Goal: Task Accomplishment & Management: Use online tool/utility

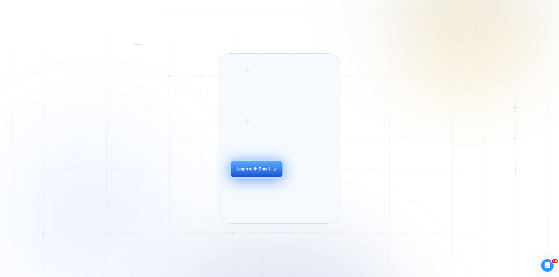
click at [255, 172] on div "Login with Email" at bounding box center [253, 169] width 33 height 6
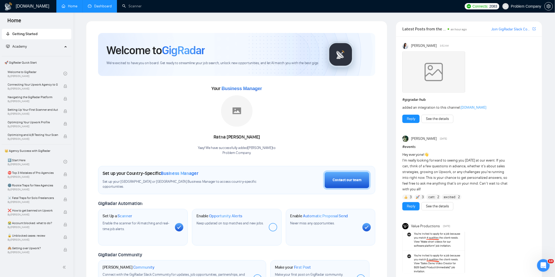
click at [104, 7] on link "Dashboard" at bounding box center [100, 6] width 24 height 4
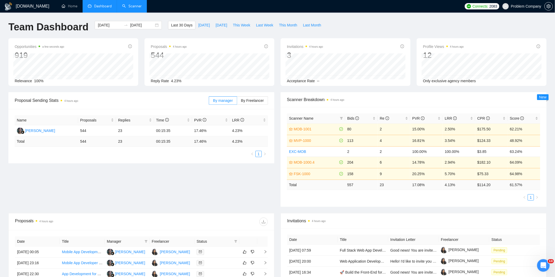
click at [137, 8] on link "Scanner" at bounding box center [131, 6] width 19 height 4
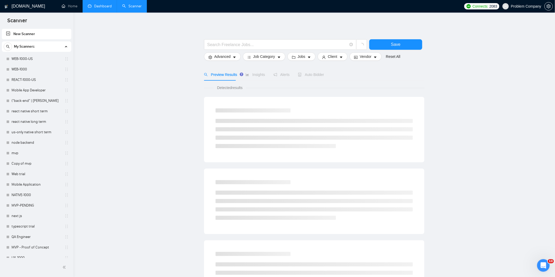
click at [96, 8] on link "Dashboard" at bounding box center [100, 6] width 24 height 4
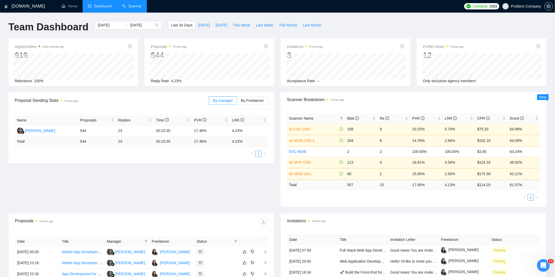
click at [139, 4] on link "Scanner" at bounding box center [131, 6] width 19 height 4
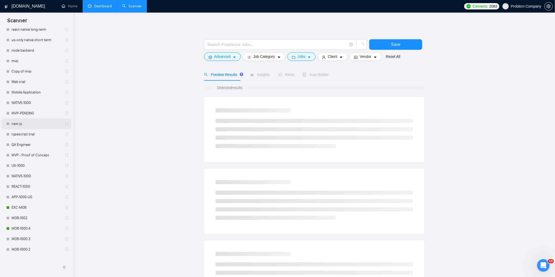
scroll to position [93, 0]
click at [26, 229] on link "MOB-1000.4" at bounding box center [37, 228] width 50 height 10
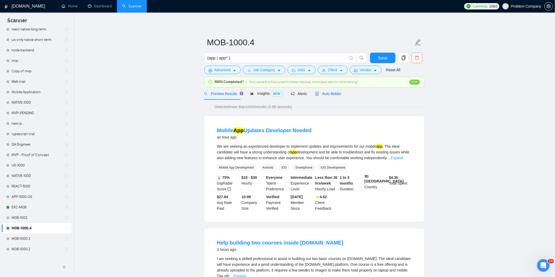
click at [334, 94] on span "Auto Bidder" at bounding box center [328, 94] width 26 height 4
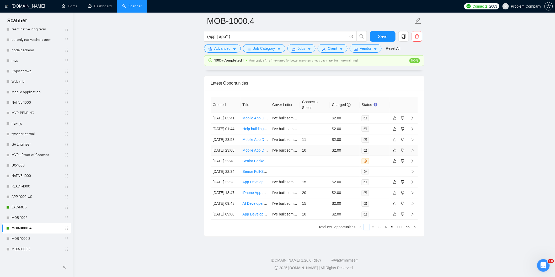
scroll to position [1293, 0]
click at [231, 198] on td "[DATE] 18:47" at bounding box center [225, 193] width 30 height 11
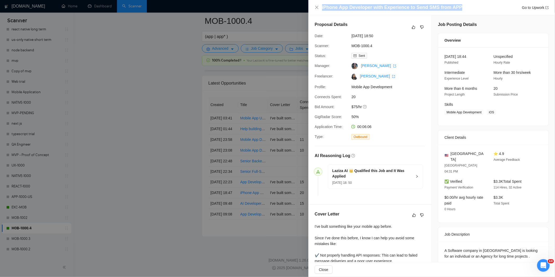
drag, startPoint x: 457, startPoint y: 6, endPoint x: 321, endPoint y: 9, distance: 135.5
click at [321, 9] on div "iPhone App Developer with Experience to Send SMS from APP Go to Upwork" at bounding box center [431, 7] width 234 height 7
copy h4 "iPhone App Developer with Experience to Send SMS from APP"
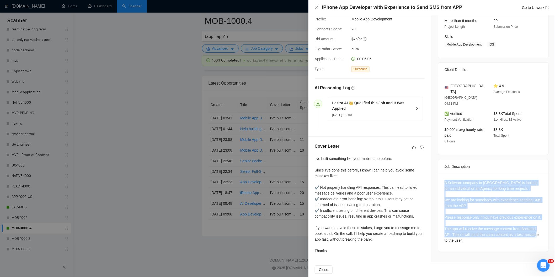
drag, startPoint x: 442, startPoint y: 170, endPoint x: 496, endPoint y: 229, distance: 80.1
click at [496, 229] on div "A Software company in [GEOGRAPHIC_DATA] is looking for an individual or an Agen…" at bounding box center [493, 213] width 110 height 78
copy div "A Software company in [GEOGRAPHIC_DATA] is looking for an individual or an Agen…"
click at [318, 7] on icon "close" at bounding box center [316, 7] width 4 height 4
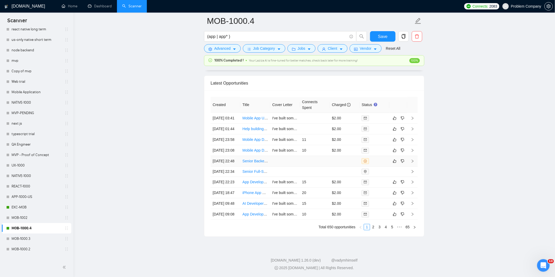
click at [233, 167] on td "[DATE] 22:48" at bounding box center [225, 161] width 30 height 11
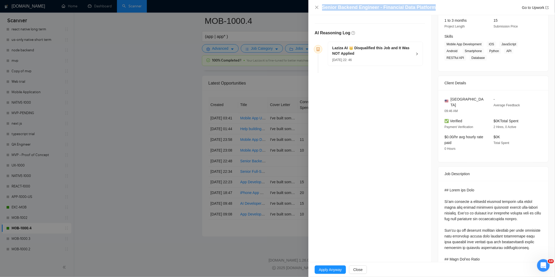
drag, startPoint x: 436, startPoint y: 9, endPoint x: 322, endPoint y: 9, distance: 114.5
click at [322, 9] on div "Senior Backend Engineer - Financial Data Platform Go to Upwork" at bounding box center [435, 7] width 226 height 7
copy h4 "Senior Backend Engineer - Financial Data Platform"
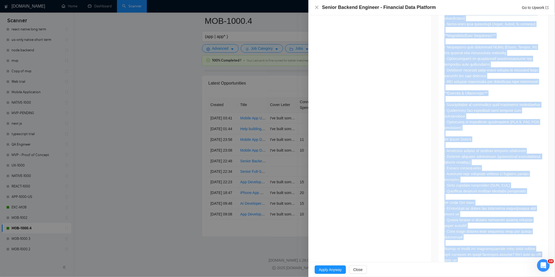
scroll to position [469, 0]
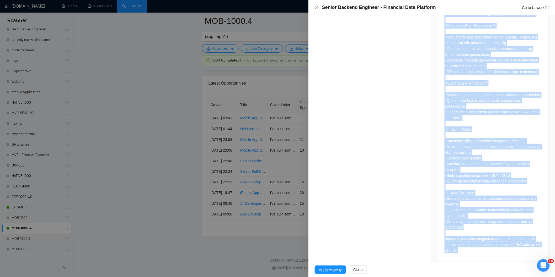
drag, startPoint x: 442, startPoint y: 137, endPoint x: 513, endPoint y: 257, distance: 139.7
copy div "## Lorem ips Dolo Si’am consecte a elitsedd eiusmod temporin utla etdol magna a…"
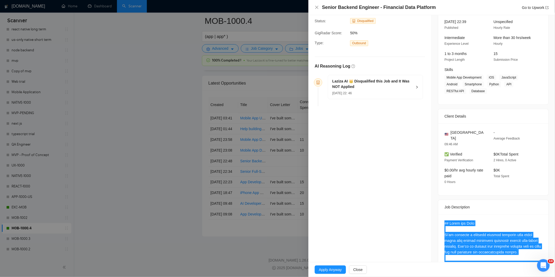
scroll to position [0, 0]
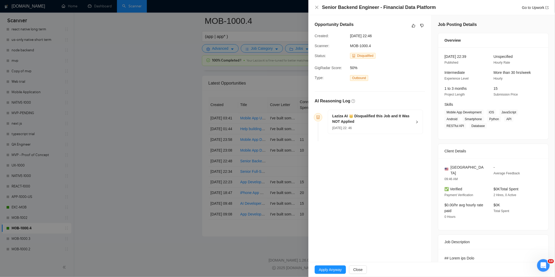
click at [394, 131] on div "[DATE] 22: 46" at bounding box center [372, 128] width 80 height 6
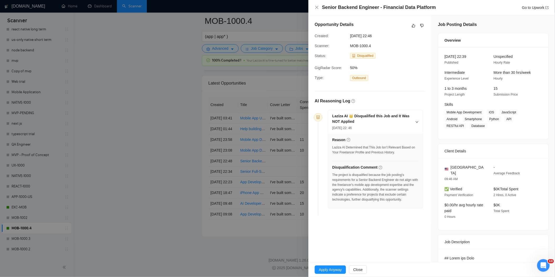
click at [394, 131] on div "[DATE] 22: 46" at bounding box center [372, 128] width 80 height 6
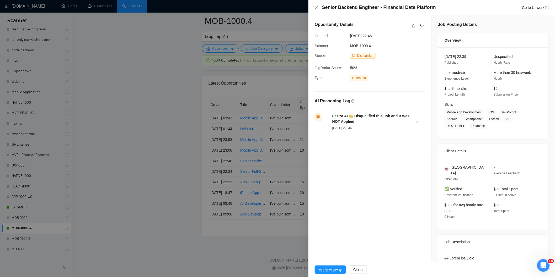
click at [394, 131] on div "[DATE] 22: 46" at bounding box center [372, 128] width 80 height 6
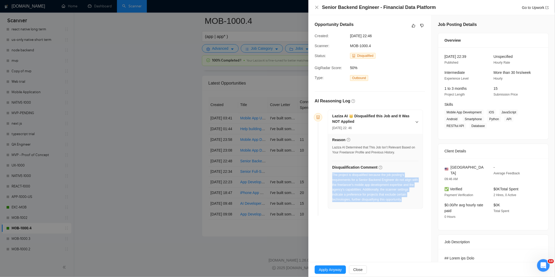
drag, startPoint x: 410, startPoint y: 201, endPoint x: 332, endPoint y: 176, distance: 82.0
click at [332, 176] on div "The project is disqualified because the job posting's requirements for a Senior…" at bounding box center [375, 188] width 86 height 30
copy div "The project is disqualified because the job posting's requirements for a Senior…"
click at [315, 8] on icon "close" at bounding box center [316, 7] width 4 height 4
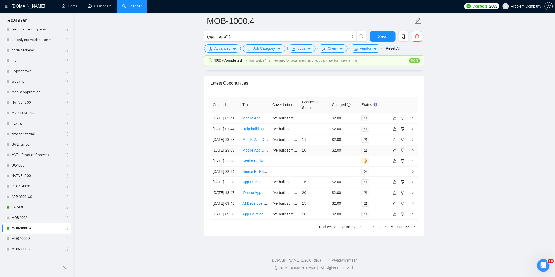
click at [234, 156] on td "[DATE] 23:08" at bounding box center [225, 150] width 30 height 11
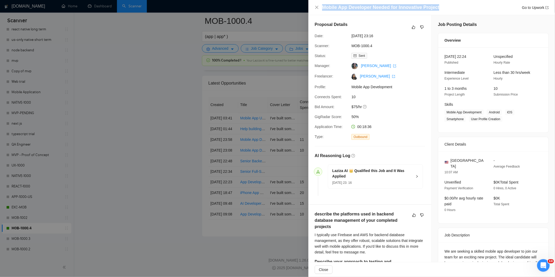
drag, startPoint x: 443, startPoint y: 10, endPoint x: 322, endPoint y: 7, distance: 121.6
click at [322, 7] on div "Mobile App Developer Needed for Innovative Project Go to Upwork" at bounding box center [435, 7] width 226 height 7
copy h4 "Mobile App Developer Needed for Innovative Project"
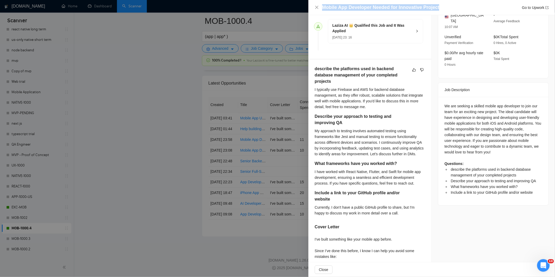
scroll to position [146, 0]
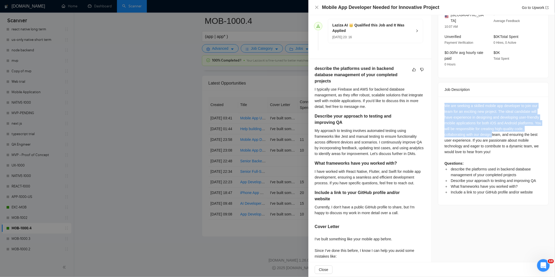
drag, startPoint x: 441, startPoint y: 99, endPoint x: 491, endPoint y: 126, distance: 56.7
click at [491, 126] on div "We are seeking a skilled mobile app developer to join our team for an exciting …" at bounding box center [493, 151] width 110 height 108
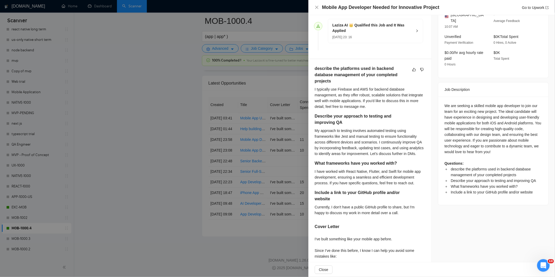
click at [495, 151] on div "We are seeking a skilled mobile app developer to join our team for an exciting …" at bounding box center [492, 149] width 97 height 92
click at [493, 144] on div "We are seeking a skilled mobile app developer to join our team for an exciting …" at bounding box center [492, 149] width 97 height 92
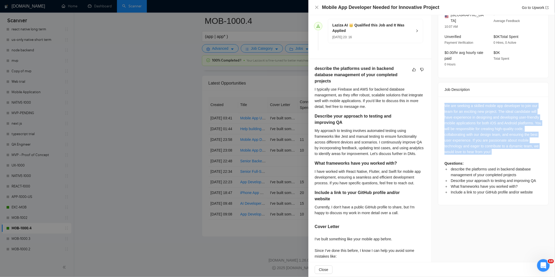
drag, startPoint x: 493, startPoint y: 144, endPoint x: 444, endPoint y: 102, distance: 64.8
click at [444, 103] on div "We are seeking a skilled mobile app developer to join our team for an exciting …" at bounding box center [492, 149] width 97 height 92
copy div "We are seeking a skilled mobile app developer to join our team for an exciting …"
click at [475, 139] on div "We are seeking a skilled mobile app developer to join our team for an exciting …" at bounding box center [492, 149] width 97 height 92
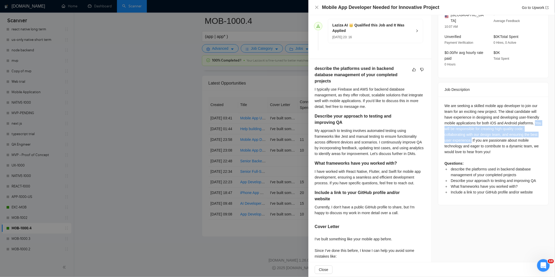
drag, startPoint x: 468, startPoint y: 135, endPoint x: 442, endPoint y: 123, distance: 28.5
click at [444, 123] on div "We are seeking a skilled mobile app developer to join our team for an exciting …" at bounding box center [492, 149] width 97 height 92
copy div "You will be responsible for creating high-quality code, collaborating with our …"
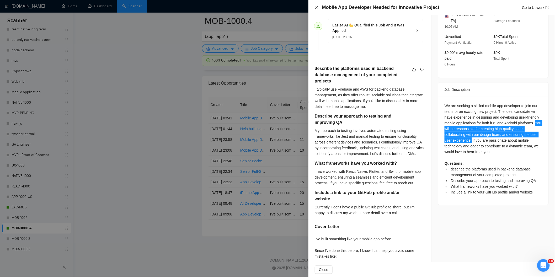
click at [315, 7] on icon "close" at bounding box center [316, 7] width 4 height 4
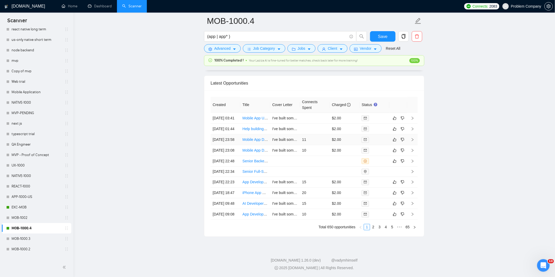
click at [229, 142] on td "[DATE] 23:58" at bounding box center [225, 139] width 30 height 11
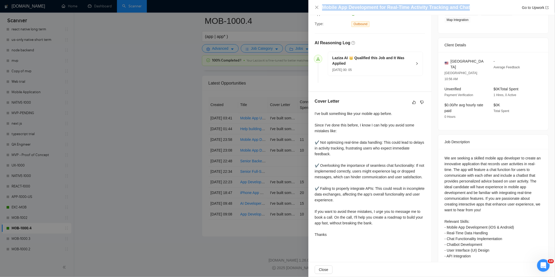
drag, startPoint x: 465, startPoint y: 6, endPoint x: 320, endPoint y: 4, distance: 145.7
click at [320, 4] on div "Mobile App Development for Real-Time Activity Tracking and Chat Go to Upwork" at bounding box center [431, 7] width 234 height 7
copy h4 "Mobile App Development for Real-Time Activity Tracking and Chat"
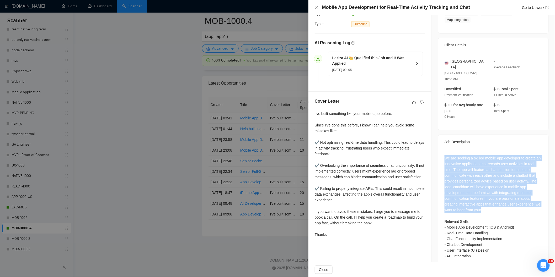
drag, startPoint x: 442, startPoint y: 145, endPoint x: 482, endPoint y: 200, distance: 68.3
click at [482, 200] on div "We are seeking a skilled mobile app developer to create an innovative applicati…" at bounding box center [493, 208] width 110 height 118
copy div "We are seeking a skilled mobile app developer to create an innovative applicati…"
click at [316, 9] on icon "close" at bounding box center [316, 7] width 4 height 4
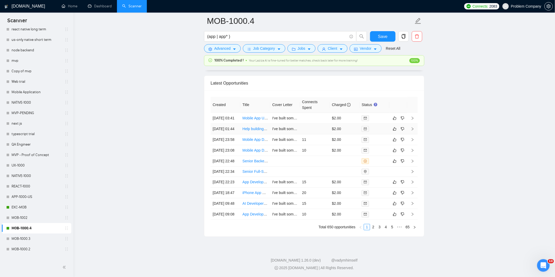
click at [232, 125] on td "[DATE] 01:44" at bounding box center [225, 129] width 30 height 11
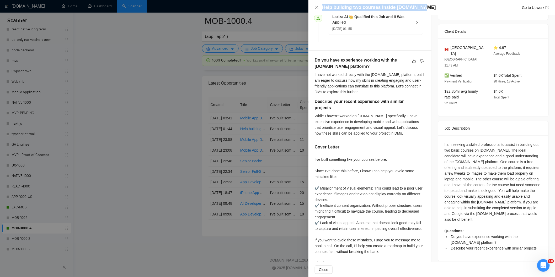
drag, startPoint x: 421, startPoint y: 9, endPoint x: 323, endPoint y: 8, distance: 97.7
click at [323, 8] on div "Help building two courses inside [DOMAIN_NAME] Go to Upwork" at bounding box center [435, 7] width 226 height 7
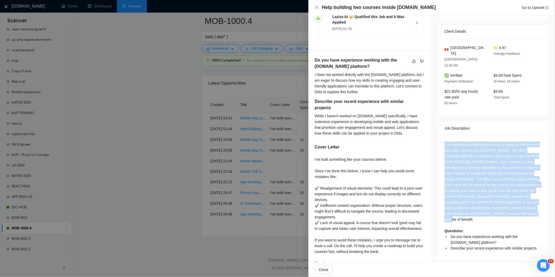
drag, startPoint x: 441, startPoint y: 133, endPoint x: 524, endPoint y: 200, distance: 106.3
click at [524, 200] on div "I am seeking a skilled professional to assist in building out two basic courses…" at bounding box center [493, 198] width 110 height 126
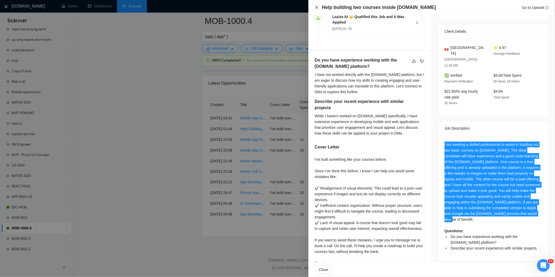
click at [315, 7] on icon "close" at bounding box center [316, 7] width 4 height 4
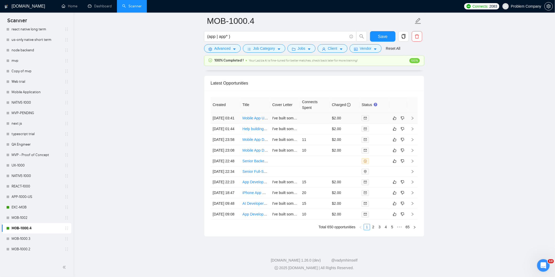
click at [229, 113] on td "[DATE] 03:41" at bounding box center [225, 118] width 30 height 11
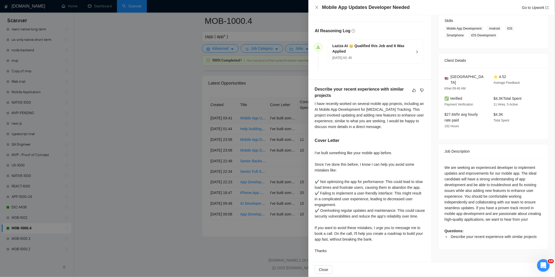
scroll to position [95, 0]
drag, startPoint x: 408, startPoint y: 6, endPoint x: 322, endPoint y: 7, distance: 86.7
click at [322, 7] on div "Mobile App Updates Developer Needed Go to Upwork" at bounding box center [435, 7] width 226 height 7
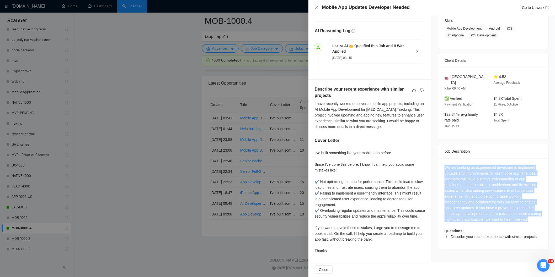
drag, startPoint x: 442, startPoint y: 150, endPoint x: 458, endPoint y: 209, distance: 60.6
click at [458, 209] on div "We are seeking an experienced developer to implement updates and improvements f…" at bounding box center [492, 202] width 97 height 75
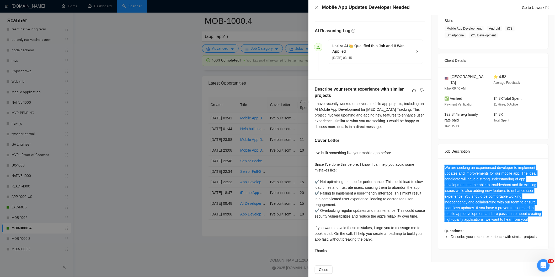
scroll to position [0, 0]
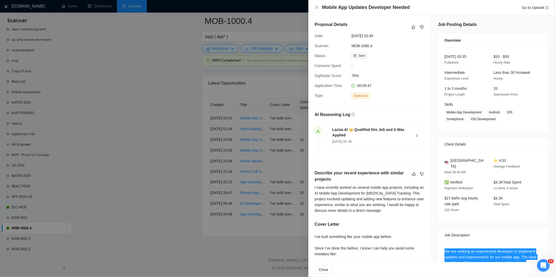
drag, startPoint x: 384, startPoint y: 38, endPoint x: 348, endPoint y: 36, distance: 35.7
click at [348, 36] on div "Date: [DATE] 03:45" at bounding box center [367, 36] width 110 height 6
click at [317, 7] on icon "close" at bounding box center [316, 7] width 4 height 4
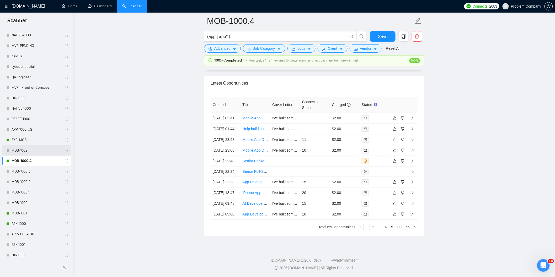
scroll to position [160, 0]
click at [24, 208] on link "MOB-1001" at bounding box center [37, 213] width 50 height 10
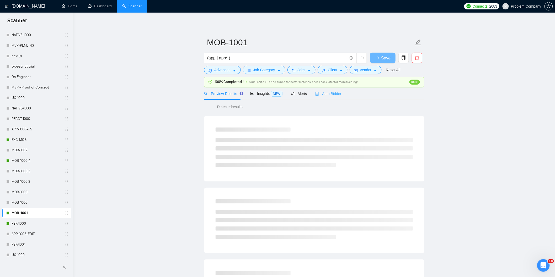
click at [329, 97] on div "Auto Bidder" at bounding box center [328, 94] width 26 height 12
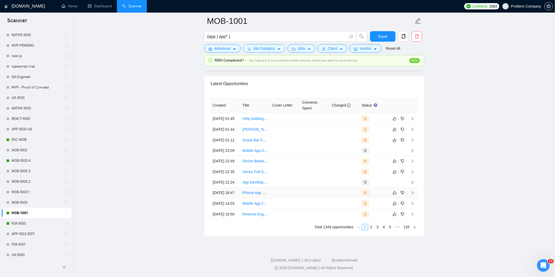
scroll to position [1311, 0]
click at [372, 230] on link "2" at bounding box center [371, 227] width 6 height 6
click at [366, 230] on link "1" at bounding box center [365, 227] width 6 height 6
click at [233, 209] on td "[DATE] 14:03" at bounding box center [225, 203] width 30 height 11
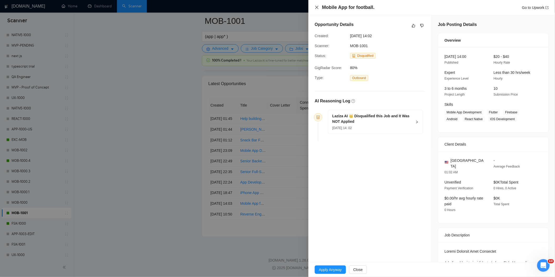
click at [317, 7] on icon "close" at bounding box center [316, 7] width 4 height 4
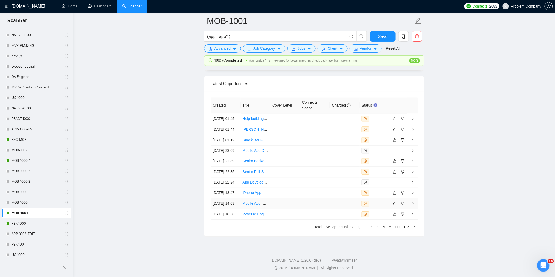
click at [228, 209] on td "[DATE] 14:03" at bounding box center [225, 203] width 30 height 11
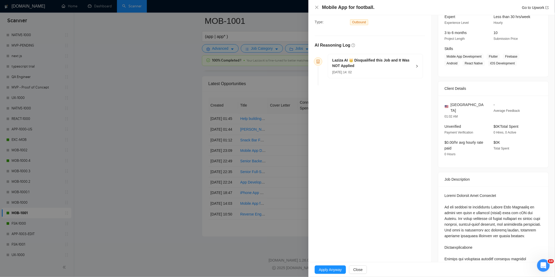
scroll to position [35, 0]
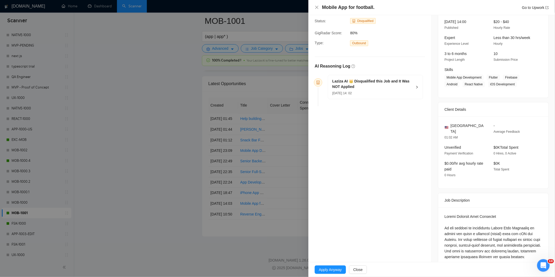
click at [393, 93] on div "[DATE] 14: 02" at bounding box center [372, 93] width 80 height 6
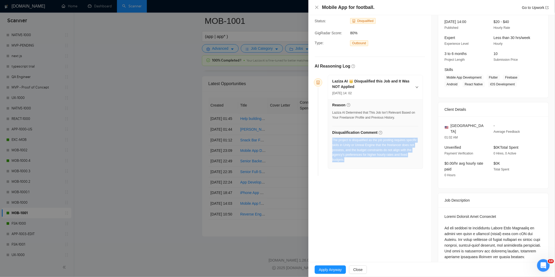
drag, startPoint x: 358, startPoint y: 163, endPoint x: 332, endPoint y: 143, distance: 33.2
click at [332, 143] on div "The project is disqualified as the job posting requires specific skills in Unit…" at bounding box center [375, 152] width 86 height 28
click at [315, 8] on icon "close" at bounding box center [316, 7] width 4 height 4
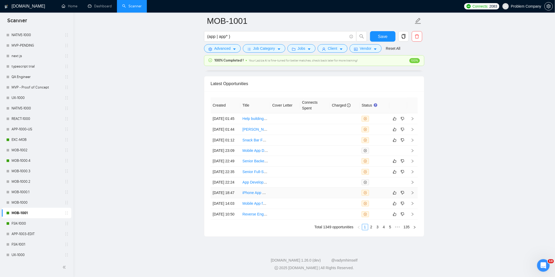
click at [230, 198] on td "[DATE] 18:47" at bounding box center [225, 193] width 30 height 11
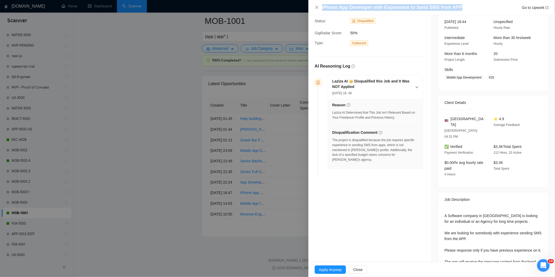
drag, startPoint x: 459, startPoint y: 5, endPoint x: 360, endPoint y: 1, distance: 98.6
click at [360, 1] on div "iPhone App Developer with Experience to Send SMS from APP Go to Upwork" at bounding box center [431, 7] width 246 height 15
click at [317, 8] on icon "close" at bounding box center [316, 7] width 4 height 4
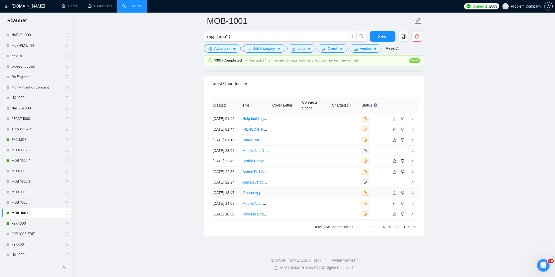
click at [232, 198] on td "[DATE] 18:47" at bounding box center [225, 193] width 30 height 11
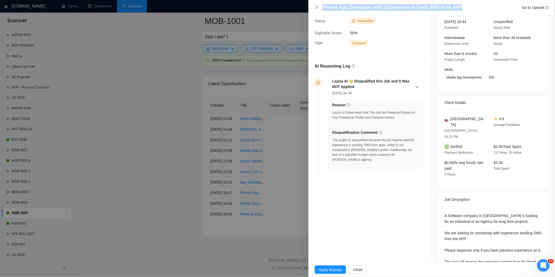
drag, startPoint x: 462, startPoint y: 4, endPoint x: 319, endPoint y: 3, distance: 143.4
click at [319, 3] on div "iPhone App Developer with Experience to Send SMS from APP Go to Upwork" at bounding box center [431, 7] width 246 height 15
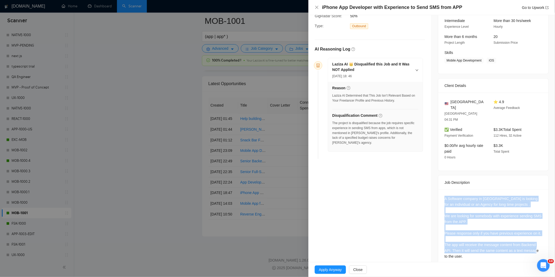
drag, startPoint x: 439, startPoint y: 186, endPoint x: 470, endPoint y: 248, distance: 69.0
click at [470, 248] on div "A Software company in [GEOGRAPHIC_DATA] is looking for an individual or an Agen…" at bounding box center [493, 229] width 110 height 78
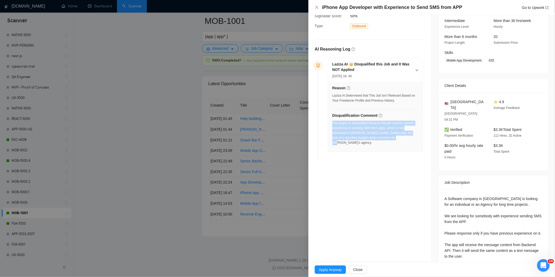
drag, startPoint x: 406, startPoint y: 138, endPoint x: 333, endPoint y: 124, distance: 74.2
click at [333, 124] on div "The project is disqualified because the job requires specific experience in sen…" at bounding box center [375, 133] width 86 height 25
click at [315, 7] on icon "close" at bounding box center [316, 7] width 4 height 4
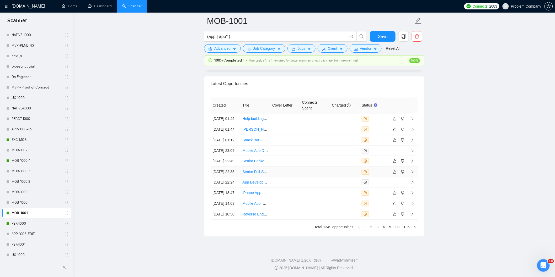
click at [232, 175] on td "[DATE] 22:35" at bounding box center [225, 172] width 30 height 11
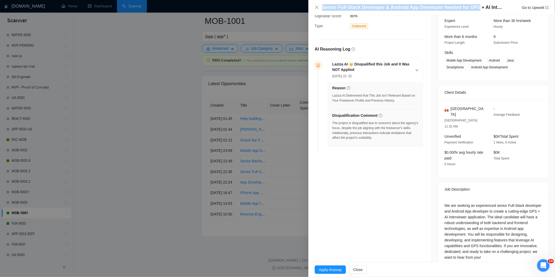
drag, startPoint x: 473, startPoint y: 7, endPoint x: 323, endPoint y: 8, distance: 150.2
click at [323, 8] on h4 "Senior Full-Stack Developer & Android App Developer Needed for GPS + AI Intervi…" at bounding box center [412, 7] width 181 height 7
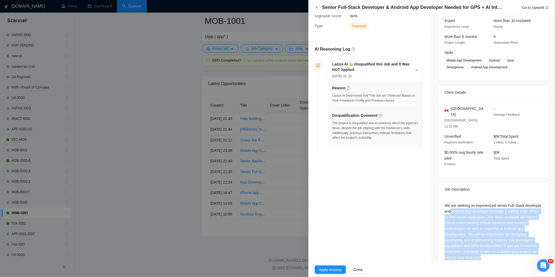
drag, startPoint x: 481, startPoint y: 248, endPoint x: 448, endPoint y: 201, distance: 57.6
click at [448, 203] on div "We are seeking an experienced senior Full-Stack developer and Android App devel…" at bounding box center [492, 232] width 97 height 58
click at [466, 224] on div "We are seeking an experienced senior Full-Stack developer and Android App devel…" at bounding box center [492, 232] width 97 height 58
drag, startPoint x: 482, startPoint y: 247, endPoint x: 439, endPoint y: 190, distance: 72.1
click at [439, 197] on div "We are seeking an experienced senior Full-Stack developer and Android App devel…" at bounding box center [493, 233] width 110 height 72
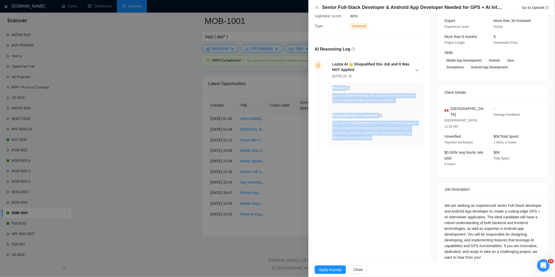
drag, startPoint x: 391, startPoint y: 142, endPoint x: 331, endPoint y: 125, distance: 62.5
click at [331, 125] on div "Reason Laziza AI Determined that This Job Isn’t Relevant Based on Your Freelanc…" at bounding box center [375, 114] width 95 height 65
drag, startPoint x: 331, startPoint y: 125, endPoint x: 334, endPoint y: 123, distance: 3.8
click at [334, 123] on div "Reason Laziza AI Determined that This Job Isn’t Relevant Based on Your Freelanc…" at bounding box center [375, 114] width 95 height 65
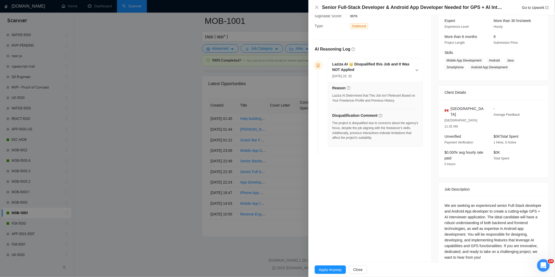
click at [373, 132] on div "The project is disqualified due to concerns about the agency's focus, despite t…" at bounding box center [375, 131] width 86 height 20
click at [382, 138] on div "The project is disqualified due to concerns about the agency's focus, despite t…" at bounding box center [375, 131] width 86 height 20
drag, startPoint x: 382, startPoint y: 138, endPoint x: 335, endPoint y: 124, distance: 49.3
click at [335, 124] on div "The project is disqualified due to concerns about the agency's focus, despite t…" at bounding box center [375, 131] width 86 height 20
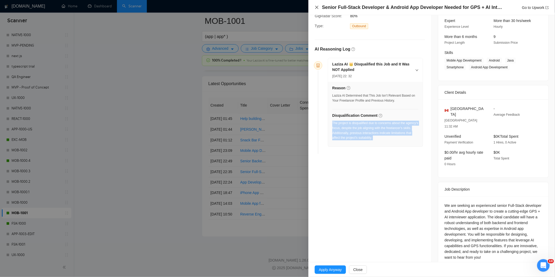
click at [316, 8] on icon "close" at bounding box center [316, 7] width 4 height 4
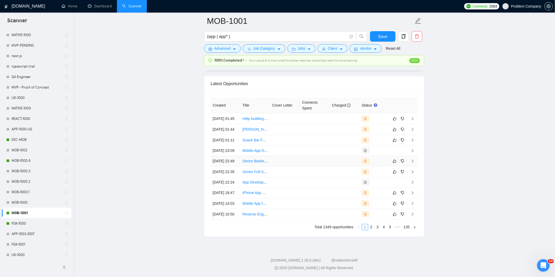
click at [237, 156] on td "[DATE] 22:49" at bounding box center [225, 161] width 30 height 11
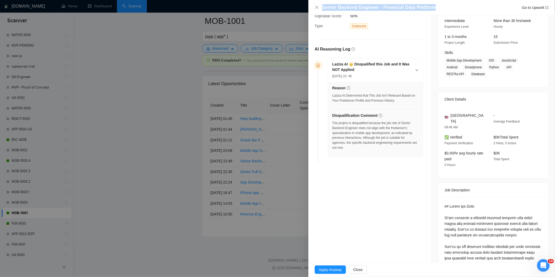
drag, startPoint x: 433, startPoint y: 6, endPoint x: 322, endPoint y: 6, distance: 110.3
click at [322, 6] on div "Senior Backend Engineer - Financial Data Platform Go to Upwork" at bounding box center [435, 7] width 226 height 7
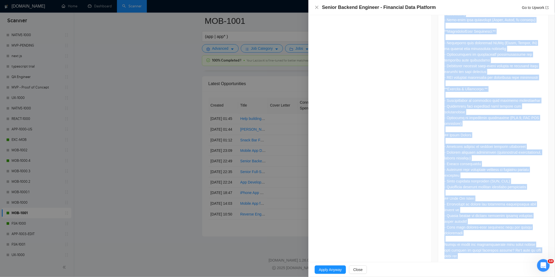
scroll to position [469, 0]
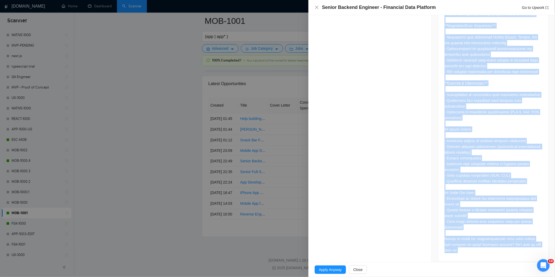
drag, startPoint x: 441, startPoint y: 77, endPoint x: 506, endPoint y: 257, distance: 191.2
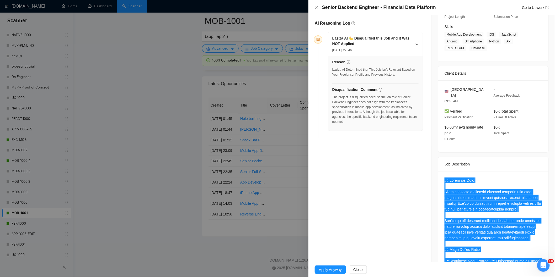
scroll to position [63, 0]
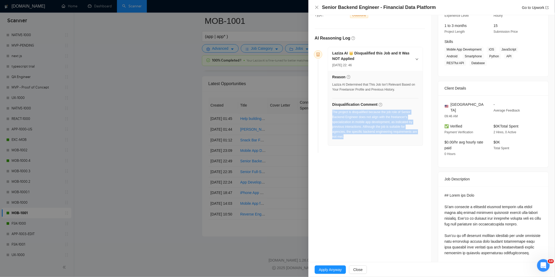
drag, startPoint x: 355, startPoint y: 139, endPoint x: 332, endPoint y: 113, distance: 35.1
click at [332, 113] on div "The project is disqualified because the job role of Senior Backend Engineer doe…" at bounding box center [375, 125] width 86 height 30
click at [316, 8] on icon "close" at bounding box center [316, 7] width 3 height 3
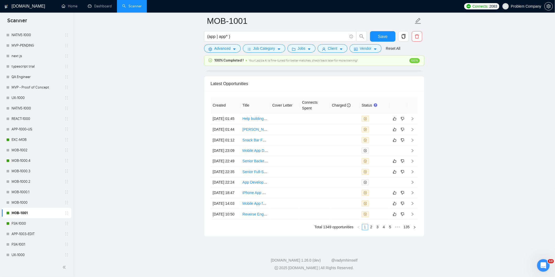
scroll to position [1277, 0]
click at [234, 146] on td "[DATE] 01:12" at bounding box center [225, 140] width 30 height 11
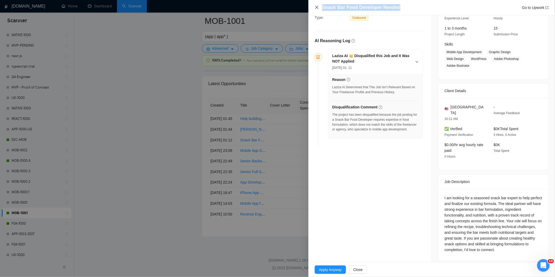
drag, startPoint x: 400, startPoint y: 8, endPoint x: 318, endPoint y: 7, distance: 82.3
click at [318, 7] on div "Snack Bar Food Developer Needed Go to Upwork" at bounding box center [431, 7] width 234 height 7
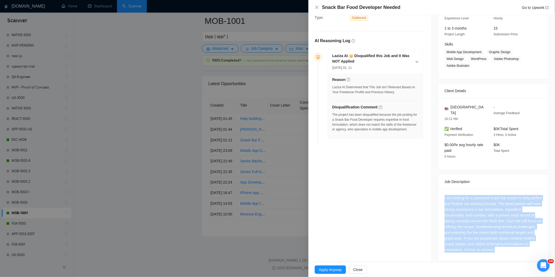
drag, startPoint x: 526, startPoint y: 245, endPoint x: 442, endPoint y: 192, distance: 99.7
click at [442, 192] on div "I am looking for a seasoned snack bar expert to help perfect and finalize our e…" at bounding box center [493, 225] width 110 height 72
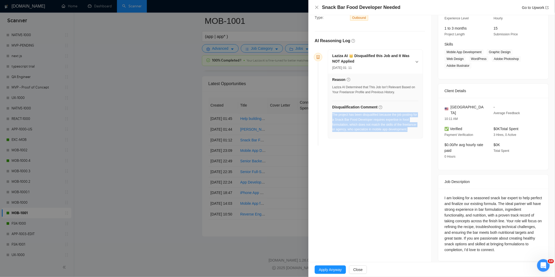
drag, startPoint x: 358, startPoint y: 139, endPoint x: 333, endPoint y: 117, distance: 34.0
click at [333, 117] on div "The project has been disqualified because the job posting for a Snack Bar Food …" at bounding box center [375, 123] width 86 height 23
click at [316, 10] on div "Snack Bar Food Developer Needed Go to Upwork" at bounding box center [431, 7] width 234 height 7
click at [318, 7] on icon "close" at bounding box center [316, 7] width 4 height 4
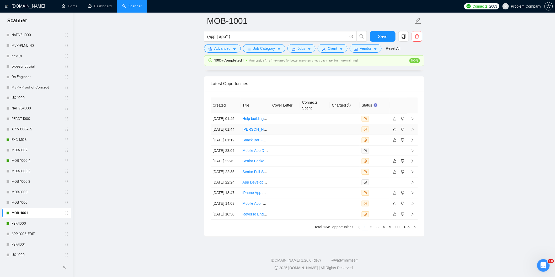
click at [230, 135] on td "[DATE] 01:44" at bounding box center [225, 129] width 30 height 11
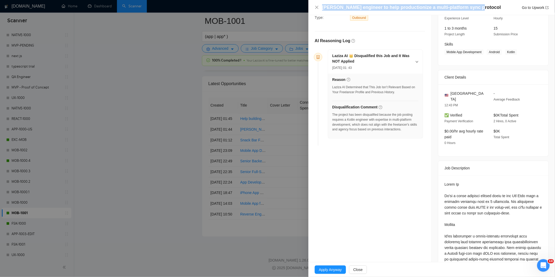
drag, startPoint x: 475, startPoint y: 6, endPoint x: 321, endPoint y: 7, distance: 153.8
click at [321, 7] on div "[PERSON_NAME] engineer to help productionize a multi-platform sync protocol Go …" at bounding box center [431, 7] width 234 height 7
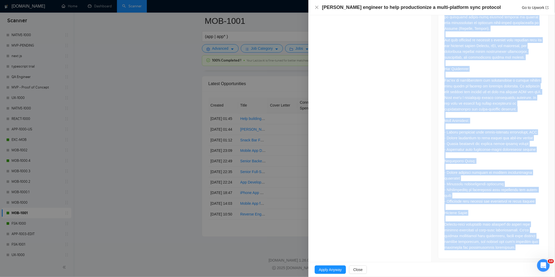
scroll to position [306, 0]
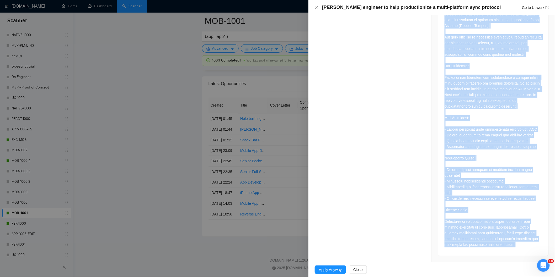
drag, startPoint x: 442, startPoint y: 112, endPoint x: 509, endPoint y: 254, distance: 156.4
click at [509, 254] on div at bounding box center [493, 93] width 110 height 326
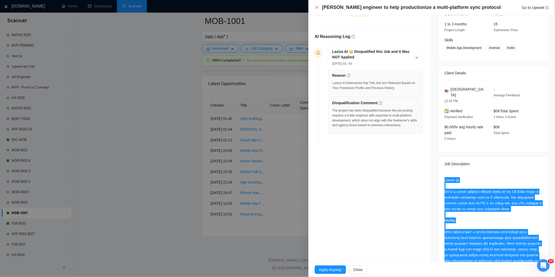
scroll to position [65, 0]
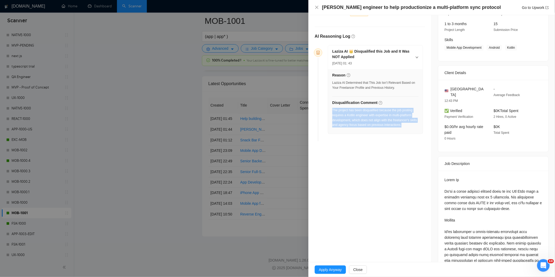
drag, startPoint x: 412, startPoint y: 127, endPoint x: 331, endPoint y: 110, distance: 82.6
click at [331, 110] on div "Reason Laziza AI Determined that This Job Isn’t Relevant Based on Your Freelanc…" at bounding box center [375, 101] width 95 height 65
click at [377, 121] on div "The project has been disqualified because the job posting requires a Kotlin eng…" at bounding box center [375, 118] width 86 height 20
drag, startPoint x: 410, startPoint y: 126, endPoint x: 333, endPoint y: 112, distance: 78.5
click at [333, 112] on div "The project has been disqualified because the job posting requires a Kotlin eng…" at bounding box center [375, 118] width 86 height 20
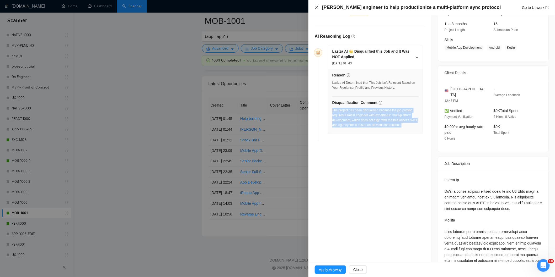
click at [315, 6] on icon "close" at bounding box center [316, 7] width 3 height 3
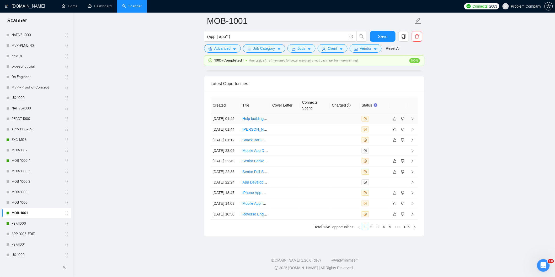
click at [231, 124] on td "[DATE] 01:45" at bounding box center [225, 118] width 30 height 11
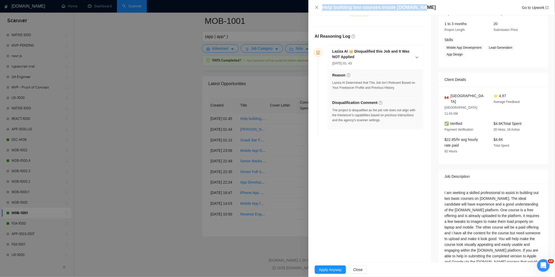
drag, startPoint x: 420, startPoint y: 9, endPoint x: 313, endPoint y: 10, distance: 106.4
click at [313, 10] on div "Help building two courses inside [DOMAIN_NAME] Go to Upwork" at bounding box center [431, 7] width 246 height 15
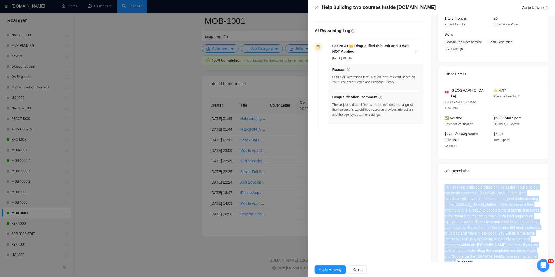
drag, startPoint x: 532, startPoint y: 248, endPoint x: 439, endPoint y: 177, distance: 116.6
click at [439, 178] on div "I am seeking a skilled professional to assist in building out two basic courses…" at bounding box center [493, 225] width 110 height 95
drag, startPoint x: 528, startPoint y: 245, endPoint x: 441, endPoint y: 176, distance: 110.2
click at [441, 178] on div "I am seeking a skilled professional to assist in building out two basic courses…" at bounding box center [493, 225] width 110 height 95
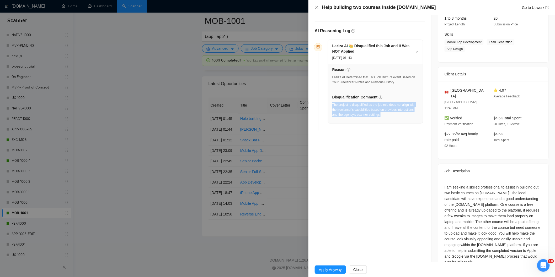
drag, startPoint x: 384, startPoint y: 117, endPoint x: 332, endPoint y: 106, distance: 53.0
click at [332, 106] on div "The project is disqualified as the job role does not align with the freelancer'…" at bounding box center [375, 111] width 86 height 18
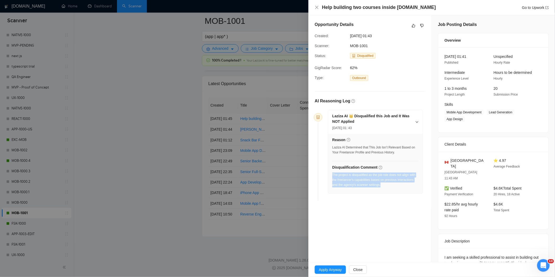
drag, startPoint x: 383, startPoint y: 34, endPoint x: 351, endPoint y: 34, distance: 32.5
click at [351, 34] on span "[DATE] 01:43" at bounding box center [389, 36] width 79 height 6
click at [315, 7] on icon "close" at bounding box center [316, 7] width 4 height 4
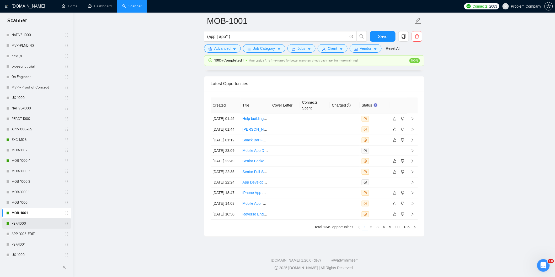
click at [24, 224] on link "FSK-1000" at bounding box center [37, 224] width 50 height 10
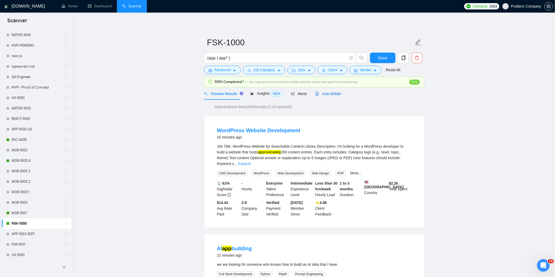
click at [339, 96] on div "Auto Bidder" at bounding box center [328, 94] width 26 height 6
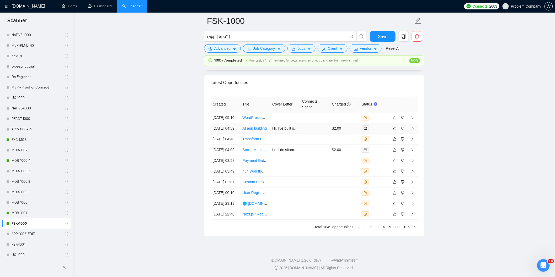
scroll to position [1302, 0]
click at [372, 230] on link "2" at bounding box center [371, 227] width 6 height 6
click at [233, 134] on td "[DATE] 07:24" at bounding box center [225, 139] width 30 height 11
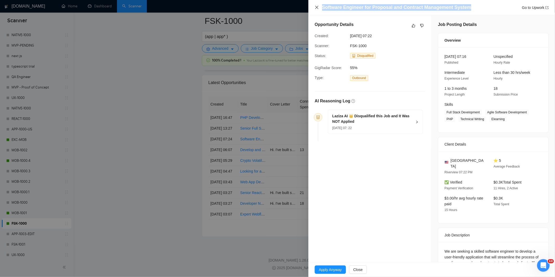
drag, startPoint x: 469, startPoint y: 9, endPoint x: 318, endPoint y: 8, distance: 151.5
click at [318, 8] on div "Software Engineer for Proposal and Contract Management System Go to Upwork" at bounding box center [431, 7] width 234 height 7
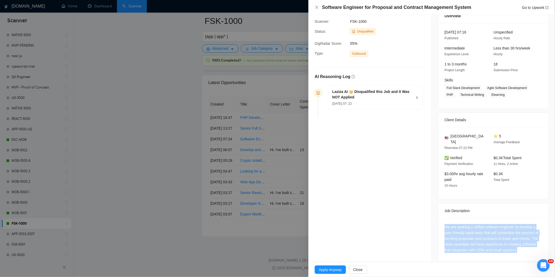
drag, startPoint x: 515, startPoint y: 244, endPoint x: 444, endPoint y: 223, distance: 74.2
click at [444, 224] on div "We are seeking a skilled software engineer to develop a user-friendly applicati…" at bounding box center [492, 238] width 97 height 29
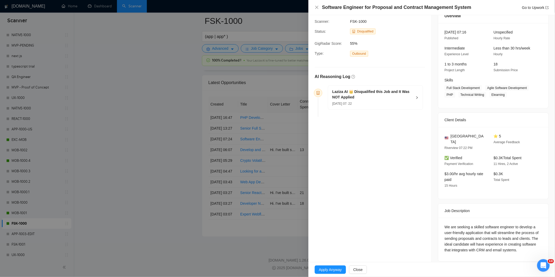
click at [396, 104] on div "[DATE] 07: 22" at bounding box center [372, 104] width 80 height 6
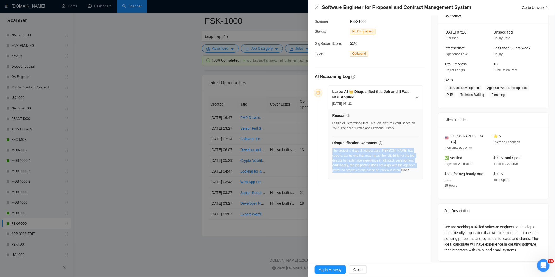
drag, startPoint x: 355, startPoint y: 178, endPoint x: 332, endPoint y: 152, distance: 35.1
click at [332, 152] on div "The project is disqualified because [PERSON_NAME] has specific exclusions that …" at bounding box center [375, 162] width 86 height 28
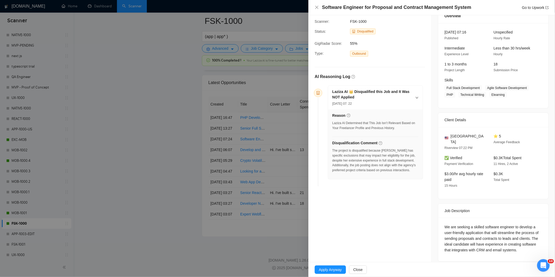
click at [319, 8] on div "Software Engineer for Proposal and Contract Management System Go to Upwork" at bounding box center [431, 7] width 234 height 7
click at [317, 8] on icon "close" at bounding box center [316, 7] width 4 height 4
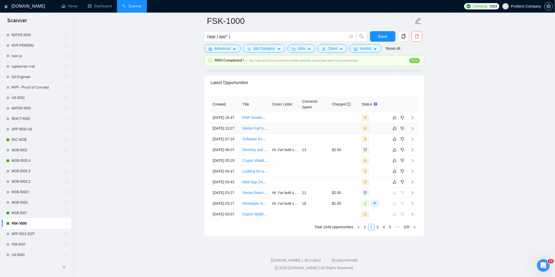
click at [227, 123] on td "[DATE] 13:27" at bounding box center [225, 128] width 30 height 11
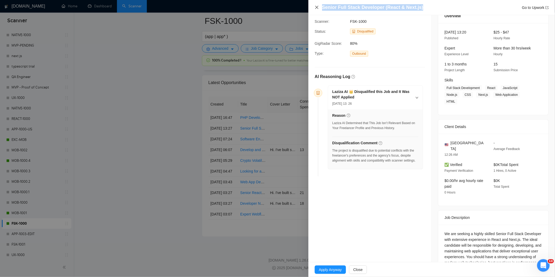
drag, startPoint x: 422, startPoint y: 5, endPoint x: 316, endPoint y: 6, distance: 106.7
click at [316, 6] on div "Senior Full Stack Developer (React & Next.js) Go to Upwork" at bounding box center [431, 7] width 234 height 7
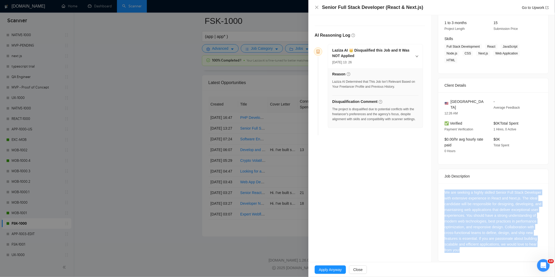
drag, startPoint x: 525, startPoint y: 250, endPoint x: 436, endPoint y: 186, distance: 108.9
click at [438, 186] on div "We are seeking a highly skilled Senior Full Stack Developer with extensive expe…" at bounding box center [493, 222] width 110 height 78
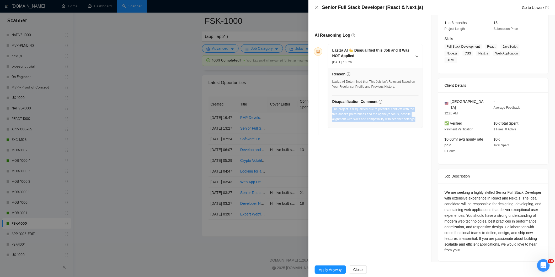
drag, startPoint x: 418, startPoint y: 122, endPoint x: 332, endPoint y: 111, distance: 86.5
click at [332, 111] on div "Reason Laziza AI Determined that This Job Isn’t Relevant Based on Your Freelanc…" at bounding box center [375, 98] width 95 height 60
click at [315, 9] on icon "close" at bounding box center [316, 7] width 4 height 4
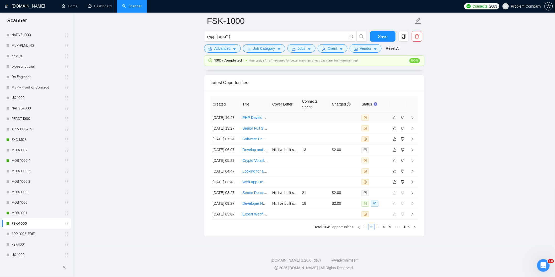
click at [231, 112] on td "[DATE] 16:47" at bounding box center [225, 117] width 30 height 11
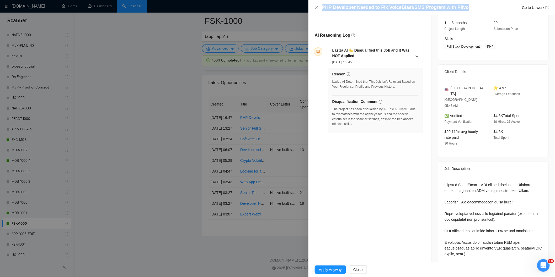
drag, startPoint x: 466, startPoint y: 9, endPoint x: 323, endPoint y: 7, distance: 143.1
click at [323, 7] on div "PHP Developer Needed to Fix VoiceBlast/SMS Program with Plivo Go to Upwork" at bounding box center [435, 7] width 226 height 7
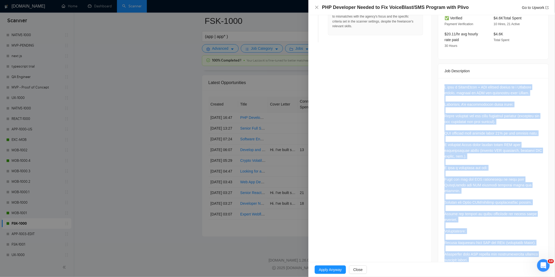
scroll to position [225, 0]
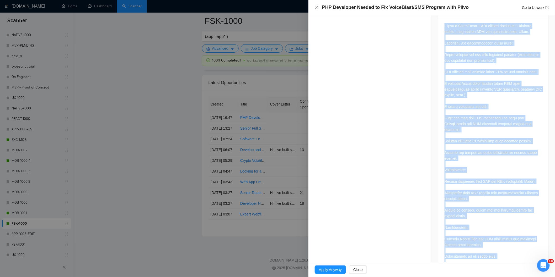
drag, startPoint x: 441, startPoint y: 172, endPoint x: 540, endPoint y: 250, distance: 126.0
click at [540, 250] on div at bounding box center [493, 151] width 110 height 268
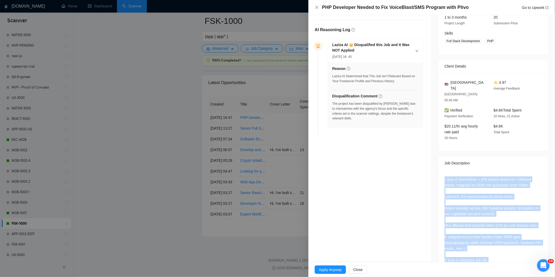
scroll to position [55, 0]
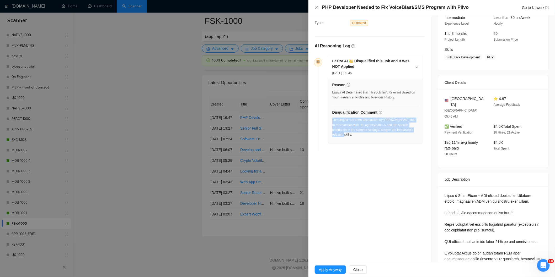
drag, startPoint x: 350, startPoint y: 138, endPoint x: 332, endPoint y: 121, distance: 24.3
click at [332, 121] on div "The project has been disqualified by [PERSON_NAME] due to mismatches with the a…" at bounding box center [375, 129] width 86 height 23
click at [317, 8] on icon "close" at bounding box center [316, 7] width 4 height 4
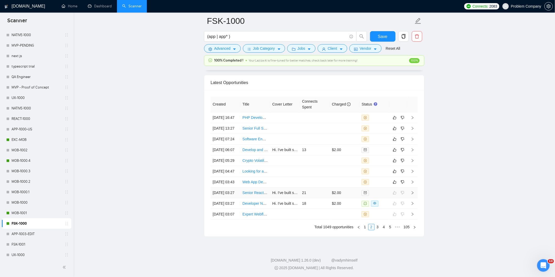
scroll to position [1334, 0]
click at [365, 228] on link "1" at bounding box center [365, 227] width 6 height 6
click at [226, 212] on td "[DATE] 22:48" at bounding box center [225, 214] width 30 height 11
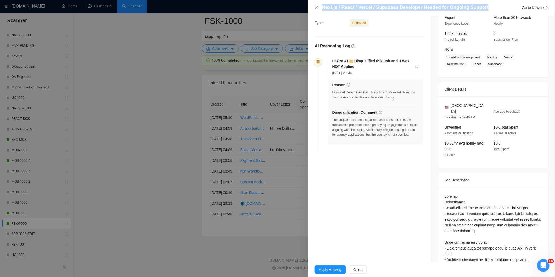
drag, startPoint x: 484, startPoint y: 7, endPoint x: 323, endPoint y: 9, distance: 161.2
click at [323, 9] on div "Next.js / React / Vercel / Supabase Developer Needed for Ongoing Support Go to …" at bounding box center [435, 7] width 226 height 7
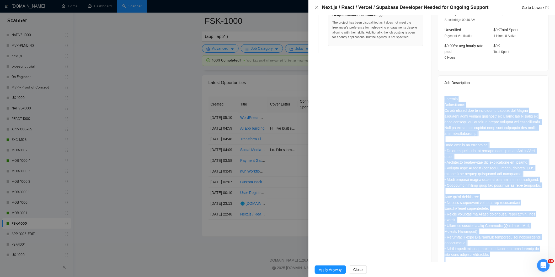
scroll to position [272, 0]
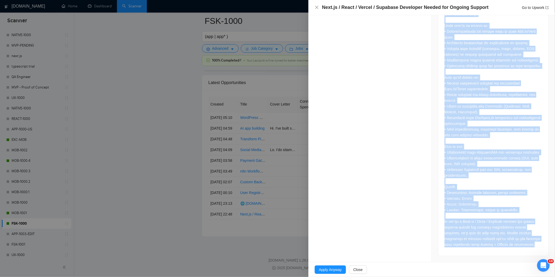
drag, startPoint x: 442, startPoint y: 92, endPoint x: 489, endPoint y: 264, distance: 178.0
click at [489, 264] on div "Next.js / React / Vercel / Supabase Developer Needed for Ongoing Support Go to …" at bounding box center [431, 138] width 246 height 277
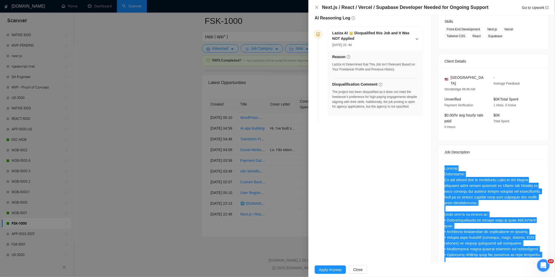
scroll to position [81, 0]
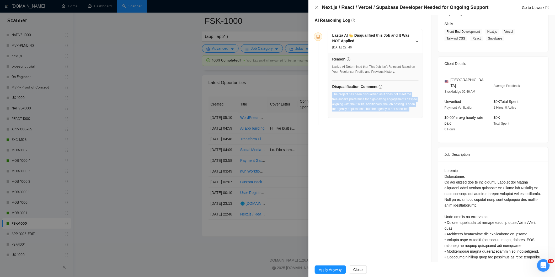
drag, startPoint x: 359, startPoint y: 117, endPoint x: 332, endPoint y: 96, distance: 34.6
click at [332, 96] on div "The project has been disqualified as it does not meet the freelancer's preferen…" at bounding box center [375, 103] width 86 height 23
click at [316, 8] on icon "close" at bounding box center [316, 7] width 3 height 3
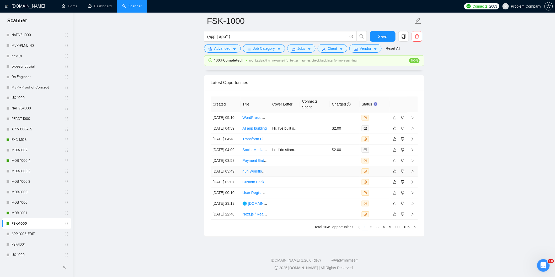
scroll to position [1310, 0]
click at [230, 209] on td "[DATE] 23:13" at bounding box center [225, 203] width 30 height 11
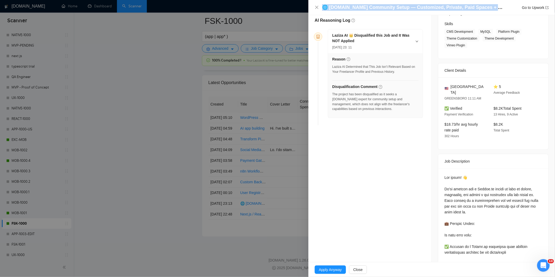
drag, startPoint x: 485, startPoint y: 8, endPoint x: 312, endPoint y: 4, distance: 173.0
click at [312, 4] on div "🌐 [DOMAIN_NAME] Community Setup — Customized, Private, Paid Spaces + Course + O…" at bounding box center [431, 7] width 246 height 15
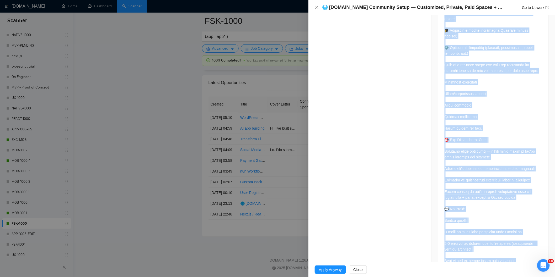
scroll to position [377, 0]
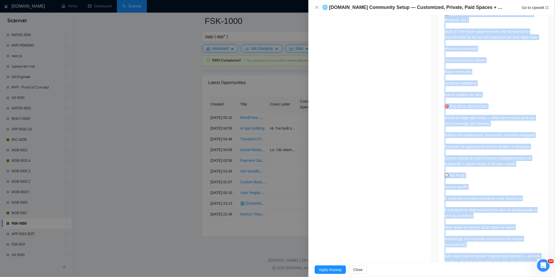
drag, startPoint x: 442, startPoint y: 75, endPoint x: 494, endPoint y: 258, distance: 190.0
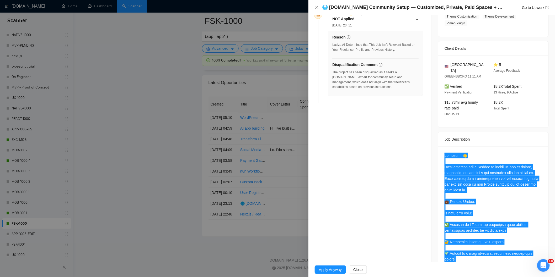
scroll to position [90, 0]
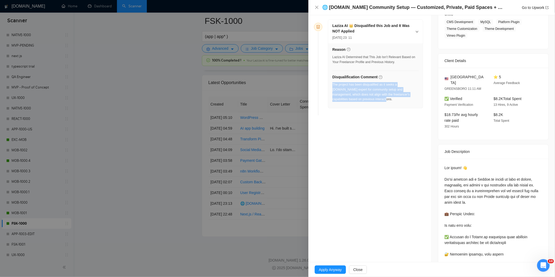
drag, startPoint x: 355, startPoint y: 104, endPoint x: 332, endPoint y: 86, distance: 28.6
click at [332, 86] on div "The project has been disqualified as it seeks a [DOMAIN_NAME] expert for commun…" at bounding box center [375, 93] width 86 height 23
click at [318, 7] on icon "close" at bounding box center [316, 7] width 4 height 4
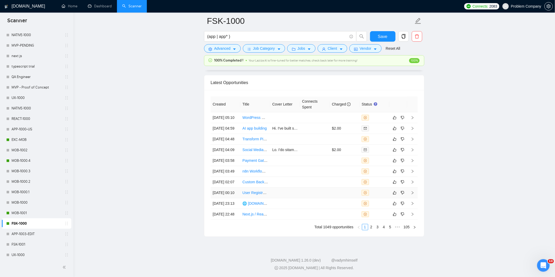
click at [227, 198] on td "[DATE] 00:10" at bounding box center [225, 193] width 30 height 11
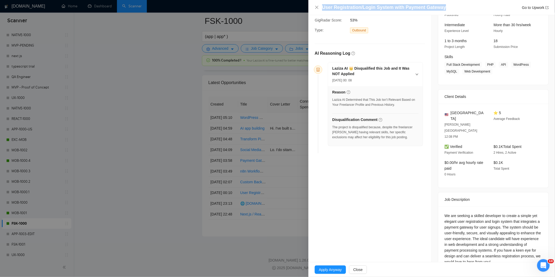
drag, startPoint x: 442, startPoint y: 9, endPoint x: 318, endPoint y: 4, distance: 124.3
click at [318, 4] on div "User Registration/Login System with Payment Gateway Go to Upwork" at bounding box center [431, 7] width 234 height 7
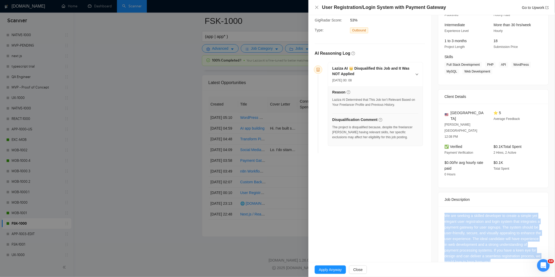
drag, startPoint x: 533, startPoint y: 244, endPoint x: 443, endPoint y: 197, distance: 101.7
click at [444, 213] on div "We are seeking a skilled developer to create a simple yet elegant user registra…" at bounding box center [492, 239] width 97 height 52
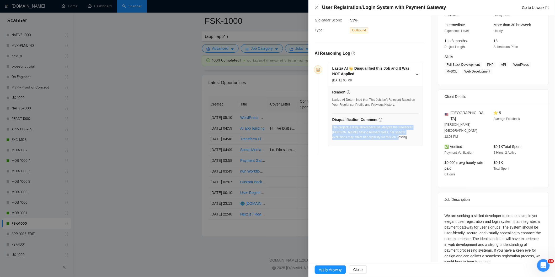
drag, startPoint x: 390, startPoint y: 137, endPoint x: 332, endPoint y: 129, distance: 58.3
click at [332, 129] on div "The project is disqualified because, despite the freelancer [PERSON_NAME] havin…" at bounding box center [375, 132] width 86 height 15
click at [317, 4] on div "User Registration/Login System with Payment Gateway Go to Upwork" at bounding box center [431, 7] width 234 height 7
click at [316, 8] on icon "close" at bounding box center [316, 7] width 3 height 3
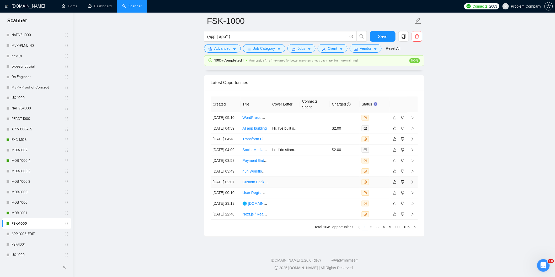
click at [232, 188] on td "[DATE] 02:07" at bounding box center [225, 182] width 30 height 11
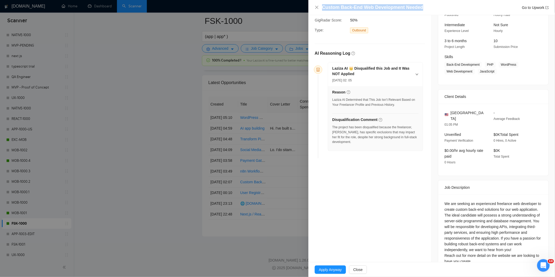
drag, startPoint x: 422, startPoint y: 5, endPoint x: 320, endPoint y: 6, distance: 101.7
click at [320, 6] on div "Custom Back-End Web Development Needed Go to Upwork" at bounding box center [431, 7] width 234 height 7
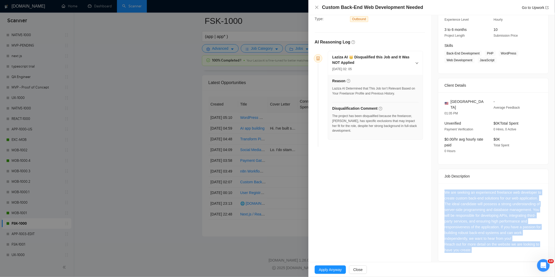
drag, startPoint x: 482, startPoint y: 245, endPoint x: 443, endPoint y: 188, distance: 69.6
click at [444, 190] on div "We are seeking an experienced freelance web developer to create custom back-end…" at bounding box center [492, 221] width 97 height 63
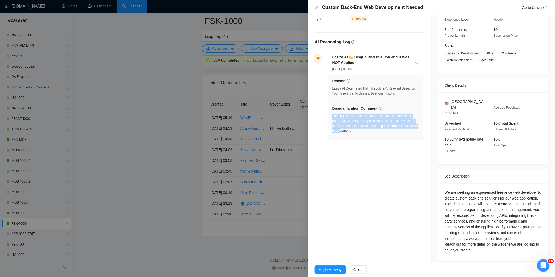
drag, startPoint x: 369, startPoint y: 132, endPoint x: 333, endPoint y: 118, distance: 39.0
click at [333, 118] on div "The project has been disqualified because the freelancer, [PERSON_NAME], has sp…" at bounding box center [375, 124] width 86 height 20
click at [317, 7] on icon "close" at bounding box center [316, 7] width 4 height 4
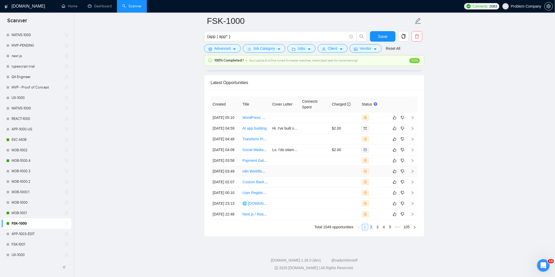
click at [224, 172] on td "[DATE] 03:49" at bounding box center [225, 171] width 30 height 11
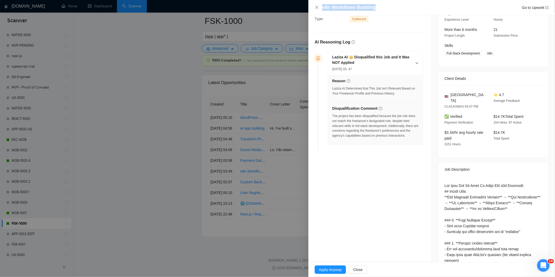
drag, startPoint x: 376, startPoint y: 7, endPoint x: 323, endPoint y: 7, distance: 52.4
click at [323, 7] on div "n8n Workflows Building Go to Upwork" at bounding box center [435, 7] width 226 height 7
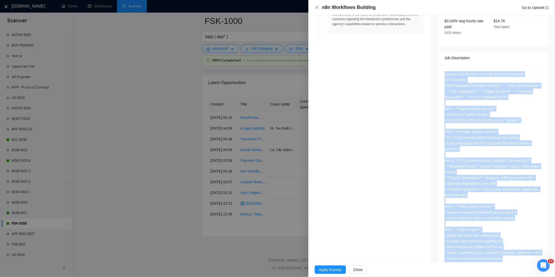
scroll to position [277, 0]
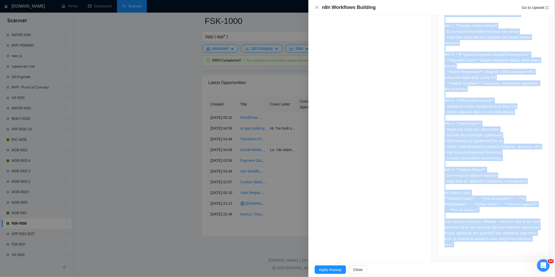
drag, startPoint x: 442, startPoint y: 109, endPoint x: 491, endPoint y: 256, distance: 154.3
click at [491, 256] on div at bounding box center [493, 107] width 110 height 297
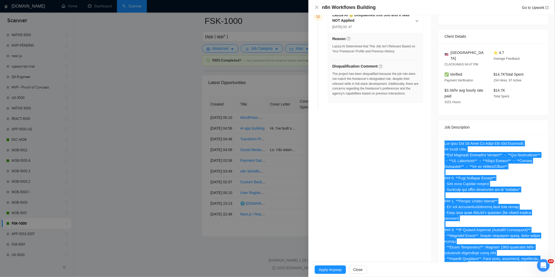
scroll to position [101, 0]
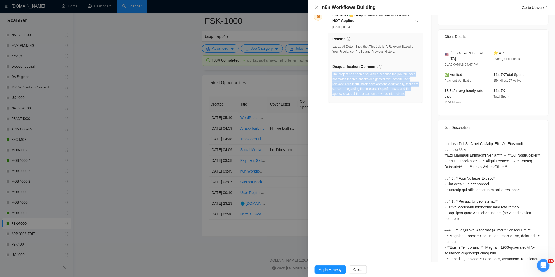
drag, startPoint x: 406, startPoint y: 97, endPoint x: 333, endPoint y: 76, distance: 76.6
click at [333, 76] on div "The project has been disqualified because the job role does not match the freel…" at bounding box center [375, 86] width 86 height 28
click at [318, 8] on icon "close" at bounding box center [316, 7] width 4 height 4
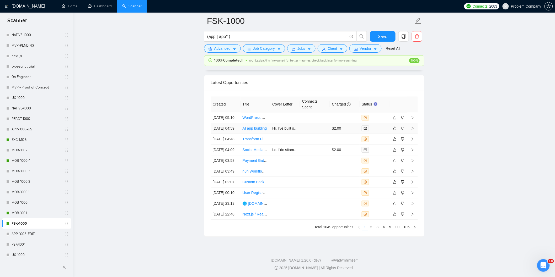
scroll to position [1283, 0]
click at [231, 166] on td "[DATE] 03:58" at bounding box center [225, 160] width 30 height 11
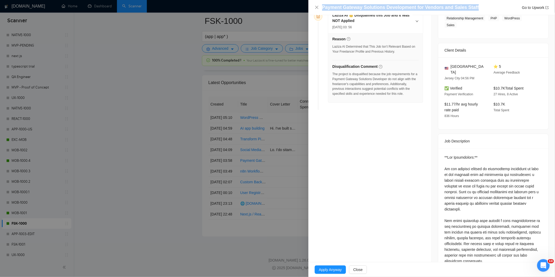
drag, startPoint x: 473, startPoint y: 9, endPoint x: 323, endPoint y: 5, distance: 150.7
click at [323, 5] on div "Payment Gateway Solutions Development for Vendors and Sales Staff Go to Upwork" at bounding box center [435, 7] width 226 height 7
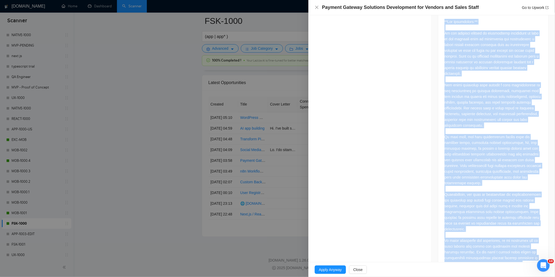
scroll to position [463, 0]
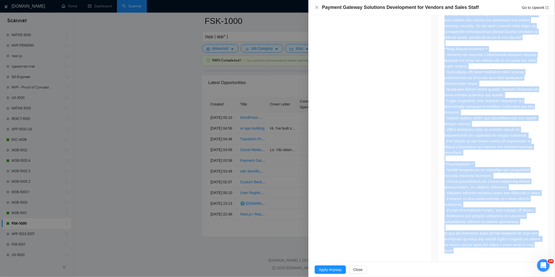
drag, startPoint x: 440, startPoint y: 80, endPoint x: 490, endPoint y: 259, distance: 186.2
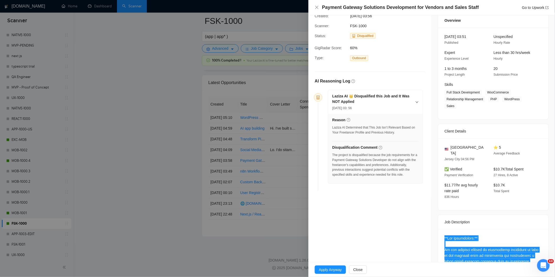
scroll to position [37, 0]
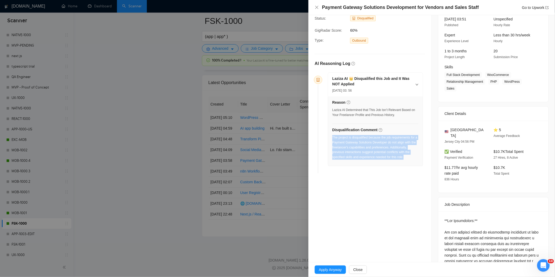
drag, startPoint x: 407, startPoint y: 160, endPoint x: 332, endPoint y: 137, distance: 78.6
click at [332, 137] on div "The project is disqualified because the job requirements for a Payment Gateway …" at bounding box center [375, 149] width 86 height 28
click at [318, 8] on icon "close" at bounding box center [316, 7] width 4 height 4
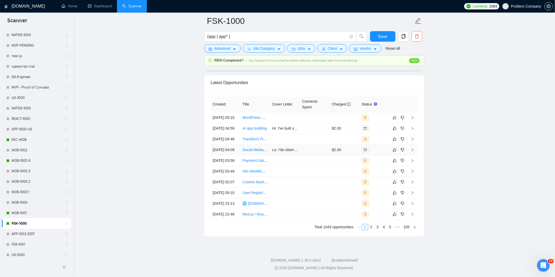
click at [229, 155] on td "[DATE] 04:09" at bounding box center [225, 150] width 30 height 11
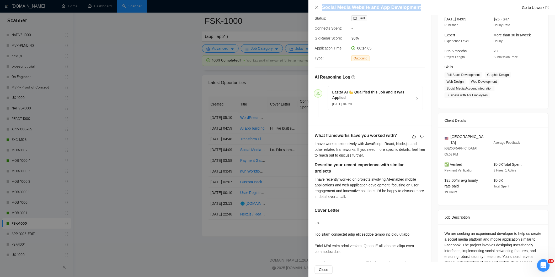
drag, startPoint x: 425, startPoint y: 7, endPoint x: 321, endPoint y: 9, distance: 104.6
click at [321, 9] on div "Social Media Website and App Development Go to Upwork" at bounding box center [431, 7] width 234 height 7
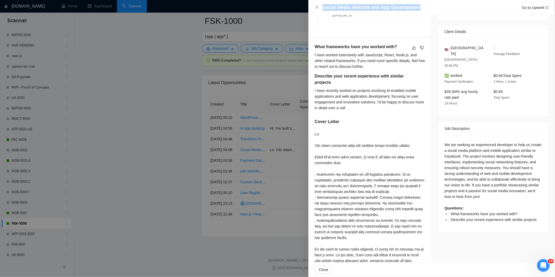
scroll to position [127, 0]
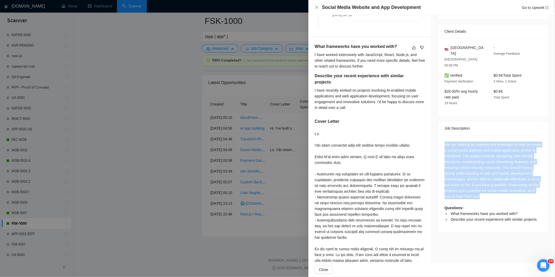
drag, startPoint x: 515, startPoint y: 185, endPoint x: 441, endPoint y: 134, distance: 90.4
click at [441, 135] on div "We are seeking an experienced developer to help us create a social media platfo…" at bounding box center [493, 183] width 110 height 97
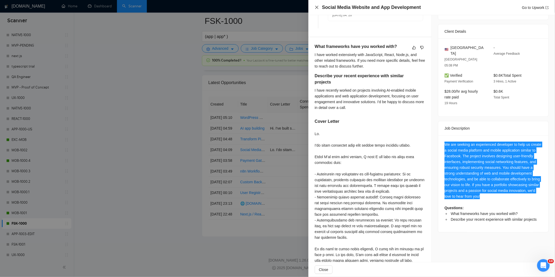
click at [317, 9] on icon "close" at bounding box center [316, 7] width 4 height 4
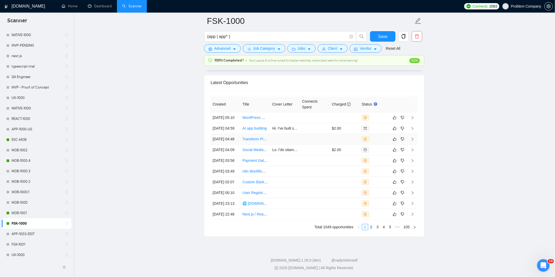
click at [233, 145] on td "[DATE] 04:48" at bounding box center [225, 139] width 30 height 11
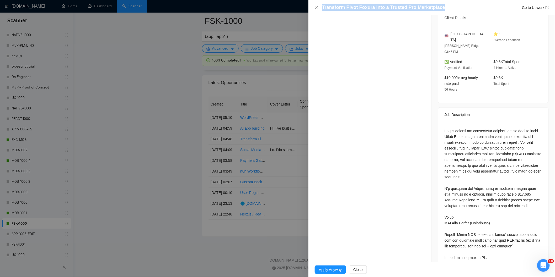
drag, startPoint x: 439, startPoint y: 7, endPoint x: 321, endPoint y: 9, distance: 117.9
click at [321, 9] on div "Transform Pivot Foxura into a Trusted Pro Marketplace Go to Upwork" at bounding box center [431, 7] width 234 height 7
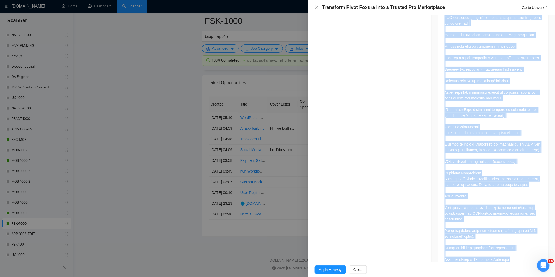
scroll to position [543, 0]
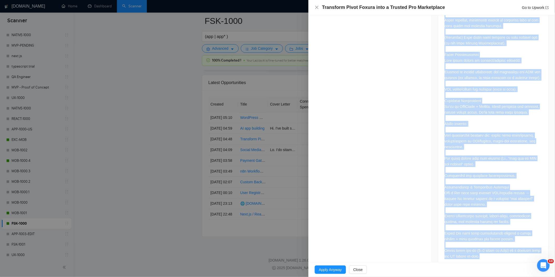
drag, startPoint x: 442, startPoint y: 119, endPoint x: 498, endPoint y: 256, distance: 148.1
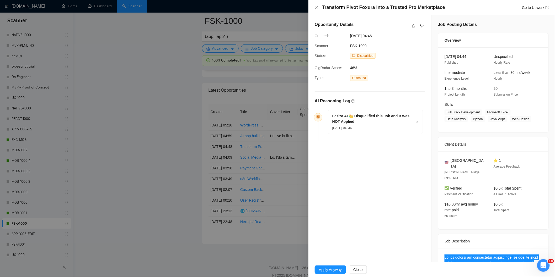
scroll to position [1270, 0]
click at [382, 121] on h5 "Laziza AI 👑 Disqualified this Job and It Was NOT Applied" at bounding box center [372, 118] width 80 height 11
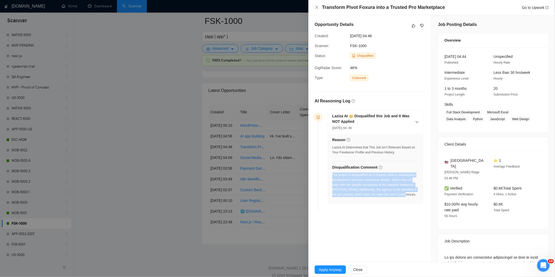
drag, startPoint x: 409, startPoint y: 194, endPoint x: 332, endPoint y: 177, distance: 79.3
click at [332, 177] on div "The project is disqualified as it requires skills in marketplace development an…" at bounding box center [375, 185] width 86 height 25
click at [316, 6] on icon "close" at bounding box center [316, 7] width 4 height 4
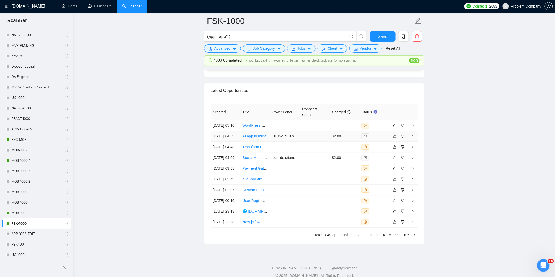
click at [232, 142] on td "[DATE] 04:59" at bounding box center [225, 136] width 30 height 11
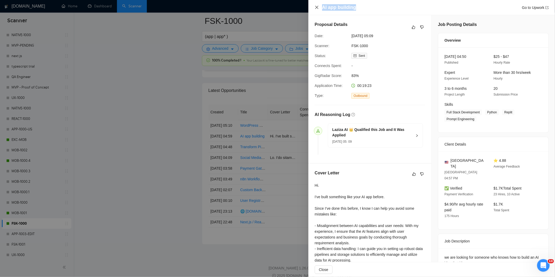
drag, startPoint x: 366, startPoint y: 6, endPoint x: 318, endPoint y: 6, distance: 48.7
click at [318, 6] on div "AI app building Go to Upwork" at bounding box center [431, 7] width 234 height 7
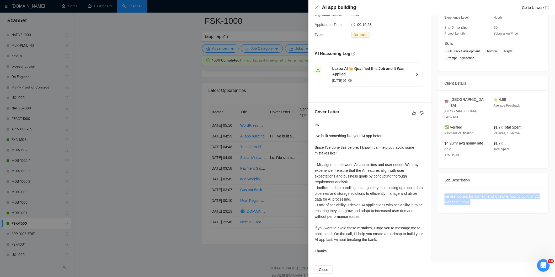
drag, startPoint x: 477, startPoint y: 193, endPoint x: 438, endPoint y: 184, distance: 39.9
click at [438, 187] on div "we are looking for someone who knows how to build an AI idea that i have." at bounding box center [493, 200] width 110 height 26
drag, startPoint x: 470, startPoint y: 192, endPoint x: 440, endPoint y: 187, distance: 29.9
click at [440, 187] on div "we are looking for someone who knows how to build an AI idea that i have." at bounding box center [493, 200] width 110 height 26
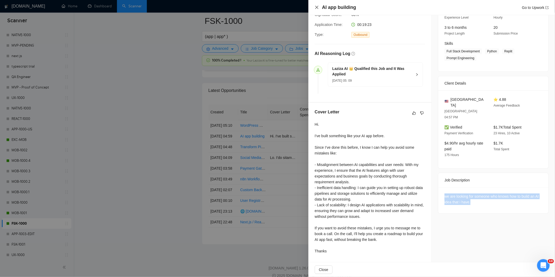
click at [316, 7] on icon "close" at bounding box center [316, 7] width 3 height 3
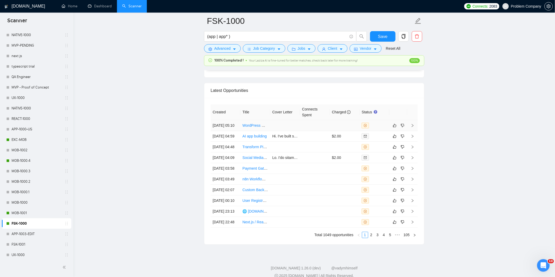
click at [234, 131] on td "[DATE] 05:10" at bounding box center [225, 125] width 30 height 11
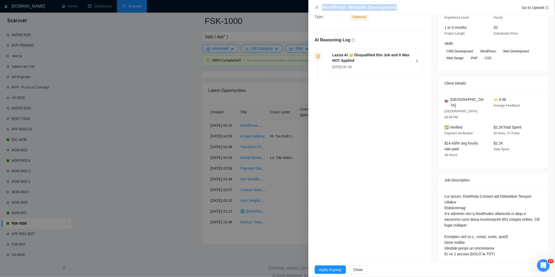
drag, startPoint x: 398, startPoint y: 8, endPoint x: 335, endPoint y: -1, distance: 64.0
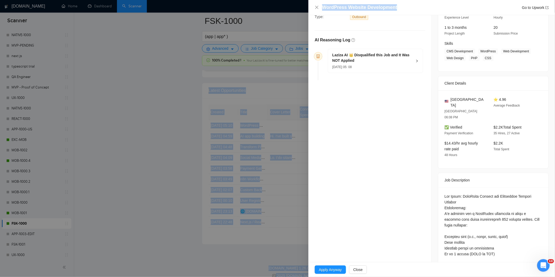
click at [404, 3] on div "WordPress Website Development Go to Upwork" at bounding box center [431, 7] width 246 height 15
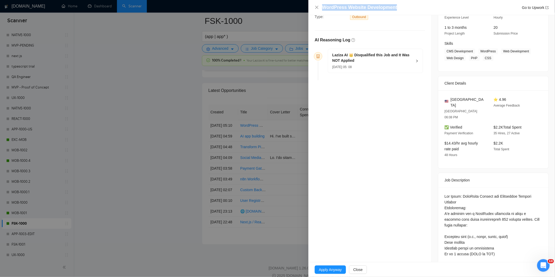
drag, startPoint x: 397, startPoint y: 8, endPoint x: 320, endPoint y: 7, distance: 76.5
click at [320, 7] on div "WordPress Website Development Go to Upwork" at bounding box center [431, 7] width 234 height 7
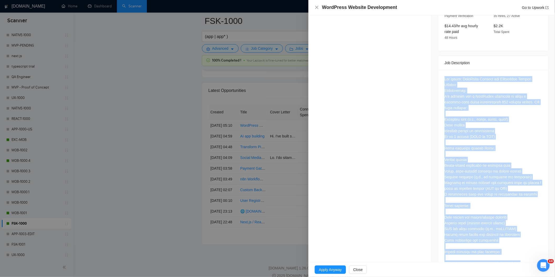
scroll to position [220, 0]
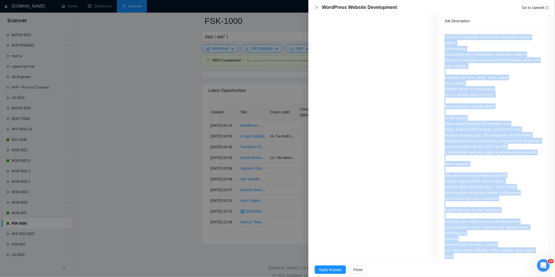
drag, startPoint x: 442, startPoint y: 134, endPoint x: 475, endPoint y: 263, distance: 133.9
click at [475, 263] on div "WordPress Website Development Go to Upwork Opportunity Details Created: [DATE] …" at bounding box center [431, 138] width 246 height 277
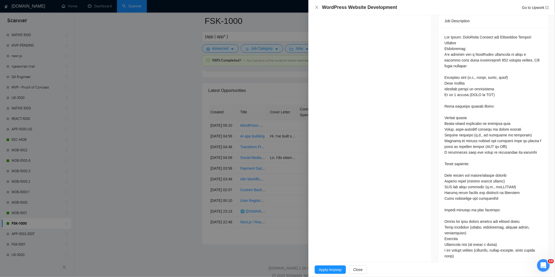
click at [360, 82] on div "Opportunity Details Created: [DATE] 05:08 Scanner: FSK-1000 Status: Disqualifie…" at bounding box center [369, 34] width 123 height 479
click at [317, 8] on icon "close" at bounding box center [316, 7] width 3 height 3
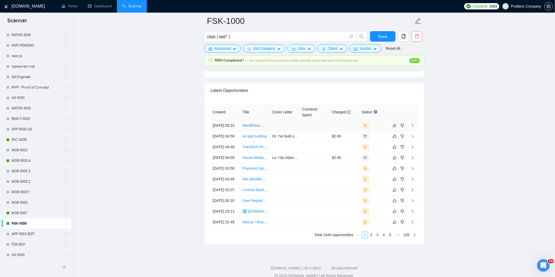
click at [223, 131] on td "[DATE] 05:10" at bounding box center [225, 125] width 30 height 11
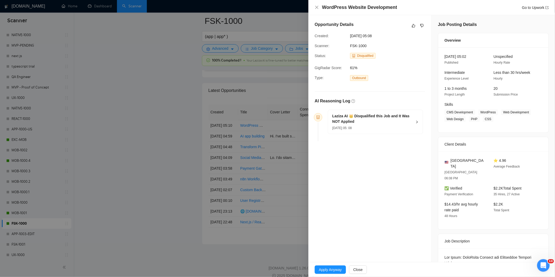
drag, startPoint x: 385, startPoint y: 36, endPoint x: 347, endPoint y: 34, distance: 37.5
click at [347, 34] on div "Created: [DATE] 05:08" at bounding box center [365, 36] width 106 height 6
click at [317, 9] on icon "close" at bounding box center [316, 7] width 4 height 4
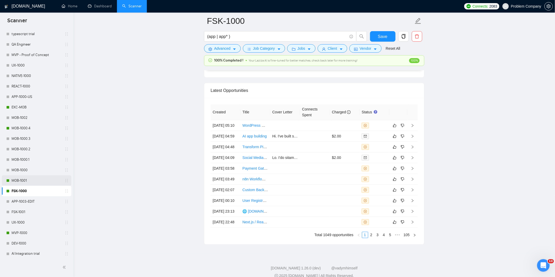
scroll to position [204, 0]
click at [20, 220] on link "MVP-1000" at bounding box center [37, 222] width 50 height 10
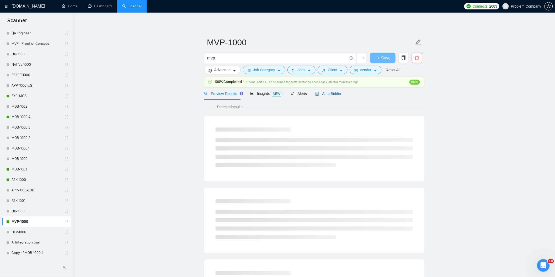
click at [331, 92] on span "Auto Bidder" at bounding box center [328, 94] width 26 height 4
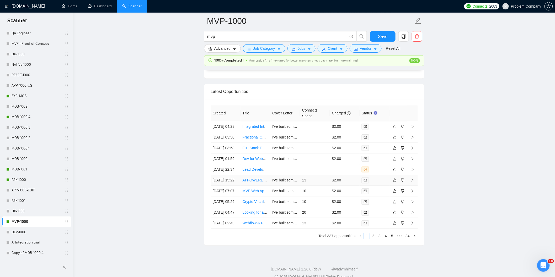
scroll to position [1249, 0]
click at [228, 175] on td "[DATE] 22:34" at bounding box center [225, 170] width 30 height 11
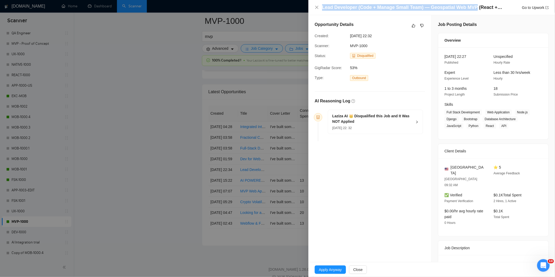
drag, startPoint x: 472, startPoint y: 9, endPoint x: 323, endPoint y: 7, distance: 149.1
click at [323, 7] on h4 "Lead Developer (Code + Manage Small Team) — Geospatial Web MVP (React + Python,…" at bounding box center [412, 7] width 181 height 7
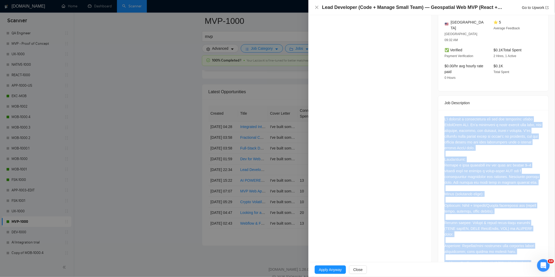
scroll to position [388, 0]
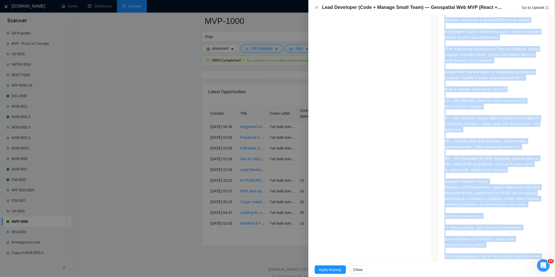
drag, startPoint x: 441, startPoint y: 107, endPoint x: 519, endPoint y: 269, distance: 180.1
click at [519, 269] on div "Lead Developer (Code + Manage Small Team) — Geospatial Web MVP (React + Python,…" at bounding box center [431, 138] width 246 height 277
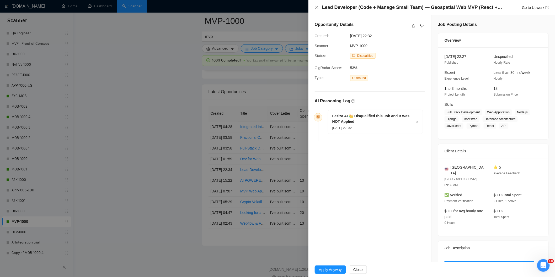
scroll to position [0, 0]
click at [384, 132] on div "Laziza AI 👑 Disqualified this Job and It Was NOT Applied [DATE] 22: 32" at bounding box center [375, 122] width 95 height 24
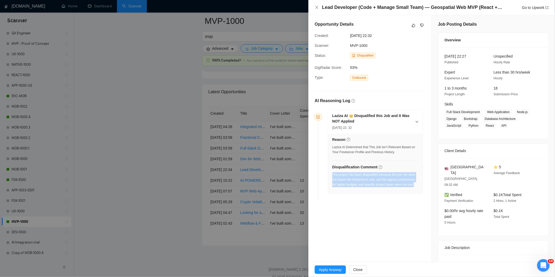
drag, startPoint x: 416, startPoint y: 187, endPoint x: 333, endPoint y: 176, distance: 83.6
click at [333, 176] on div "The project has been disqualified because the job role does not match the freel…" at bounding box center [375, 181] width 86 height 18
click at [317, 9] on icon "close" at bounding box center [316, 7] width 4 height 4
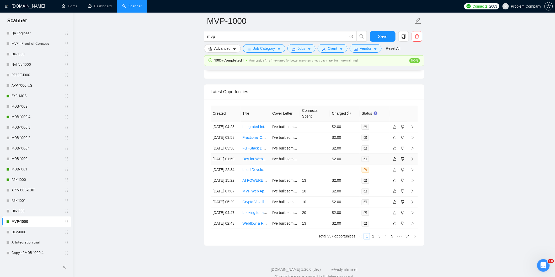
click at [234, 165] on td "[DATE] 01:59" at bounding box center [225, 159] width 30 height 11
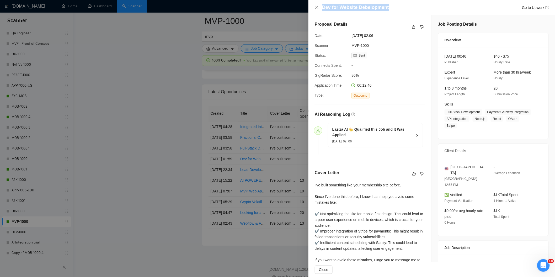
drag, startPoint x: 391, startPoint y: 7, endPoint x: 319, endPoint y: 10, distance: 72.1
click at [319, 10] on div "Dev for Website Debelopment Go to Upwork" at bounding box center [431, 7] width 234 height 7
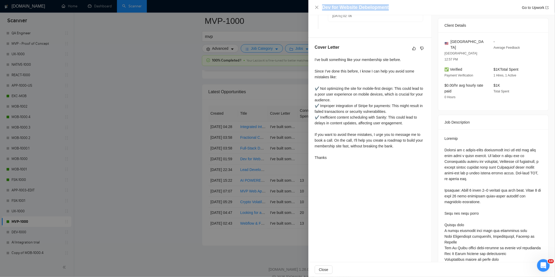
scroll to position [151, 0]
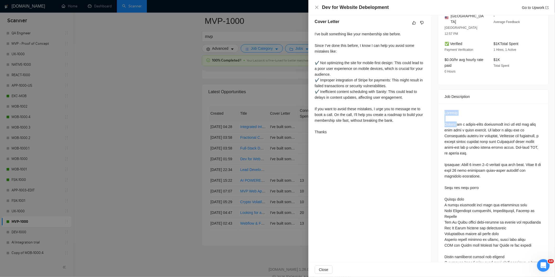
drag, startPoint x: 443, startPoint y: 103, endPoint x: 458, endPoint y: 112, distance: 17.8
click at [458, 112] on div at bounding box center [492, 274] width 97 height 329
click at [460, 113] on div at bounding box center [492, 274] width 97 height 329
drag, startPoint x: 442, startPoint y: 100, endPoint x: 455, endPoint y: 105, distance: 14.6
click at [455, 107] on div at bounding box center [493, 275] width 110 height 343
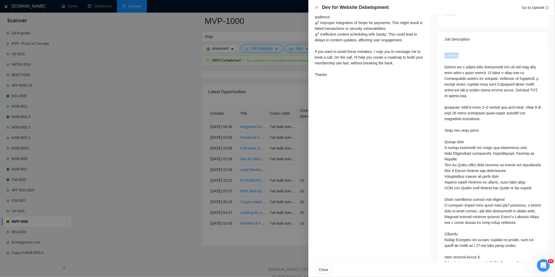
scroll to position [210, 0]
click at [447, 74] on div at bounding box center [492, 216] width 97 height 329
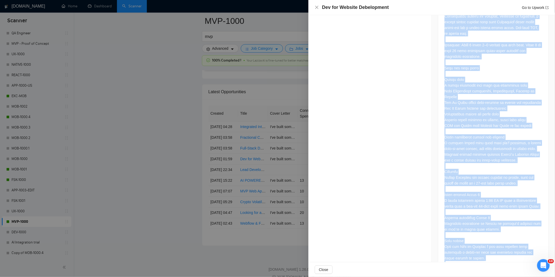
scroll to position [336, 0]
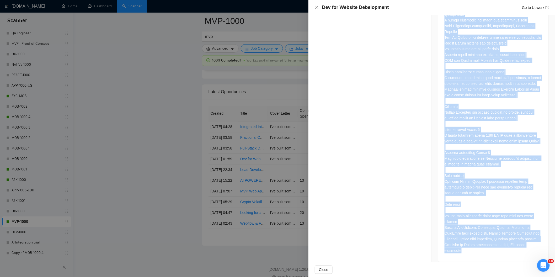
drag, startPoint x: 441, startPoint y: 43, endPoint x: 523, endPoint y: 247, distance: 219.8
click at [523, 247] on div at bounding box center [493, 90] width 110 height 343
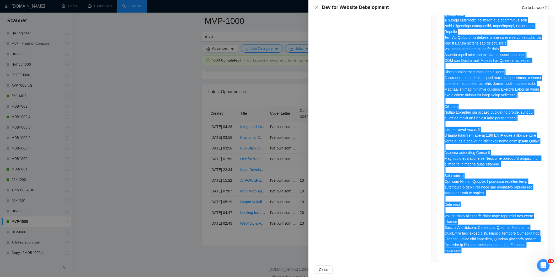
scroll to position [336, 0]
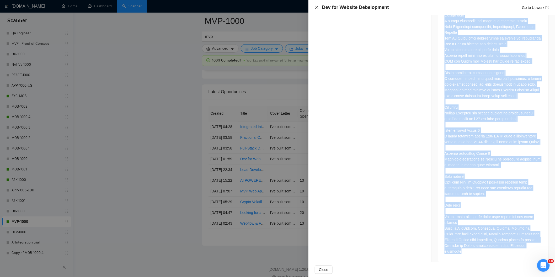
click at [315, 6] on icon "close" at bounding box center [316, 7] width 4 height 4
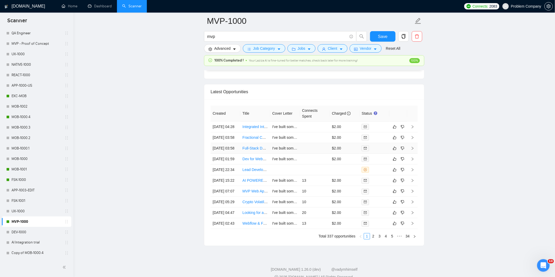
click at [233, 154] on td "[DATE] 03:58" at bounding box center [225, 148] width 30 height 11
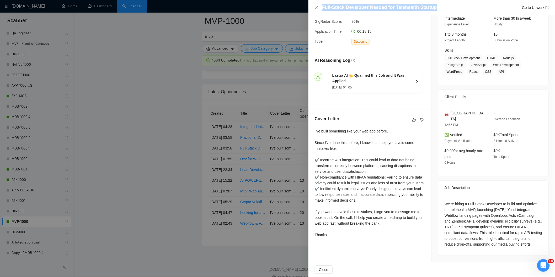
drag, startPoint x: 434, startPoint y: 8, endPoint x: 313, endPoint y: 10, distance: 121.1
click at [313, 10] on div "Full-Stack Developer Needed for Telehealth Startup Go to Upwork" at bounding box center [431, 7] width 246 height 15
drag, startPoint x: 477, startPoint y: 246, endPoint x: 442, endPoint y: 195, distance: 61.8
click at [442, 195] on div "We’re hiring a Full-Stack Developer to build and optimize our telehealth MVP, l…" at bounding box center [493, 225] width 110 height 61
click at [316, 6] on icon "close" at bounding box center [316, 7] width 4 height 4
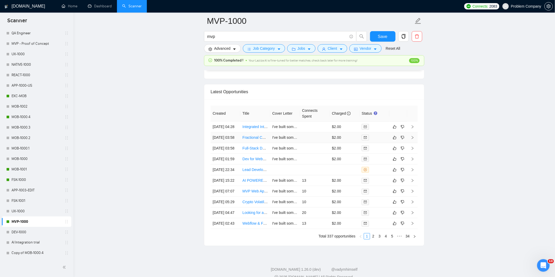
click at [237, 143] on td "[DATE] 03:58" at bounding box center [225, 137] width 30 height 11
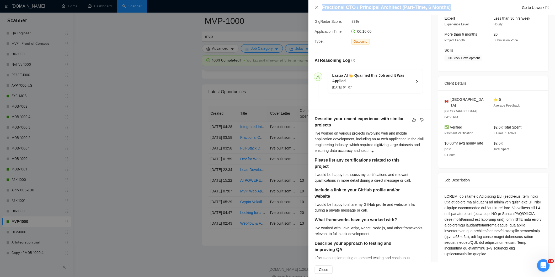
drag, startPoint x: 446, startPoint y: 7, endPoint x: 330, endPoint y: 2, distance: 115.4
click at [330, 2] on div "Fractional CTO / Principal Architect (Part-Time, 6 Months) Go to Upwork" at bounding box center [431, 7] width 246 height 15
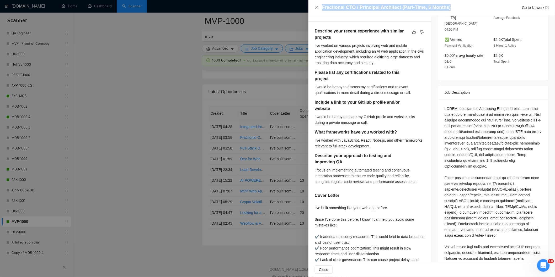
scroll to position [143, 0]
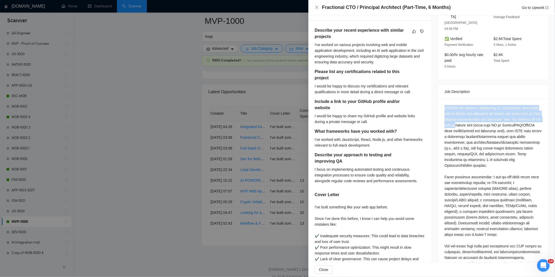
drag, startPoint x: 441, startPoint y: 96, endPoint x: 471, endPoint y: 115, distance: 34.5
click at [471, 115] on div "Questions: Describe your recent experience with similar projects Please list an…" at bounding box center [493, 219] width 110 height 241
click at [471, 115] on div "Questions: Describe your recent experience with similar projects Please list an…" at bounding box center [492, 217] width 97 height 225
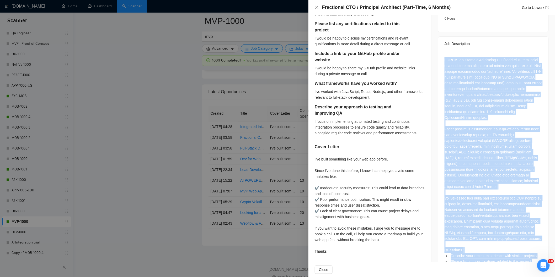
scroll to position [215, 0]
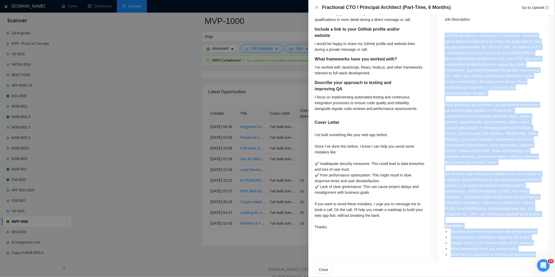
drag, startPoint x: 442, startPoint y: 95, endPoint x: 535, endPoint y: 248, distance: 179.2
click at [535, 248] on div "Questions: Describe your recent experience with similar projects Please list an…" at bounding box center [493, 146] width 110 height 241
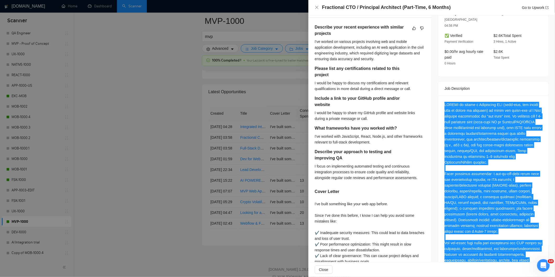
scroll to position [143, 0]
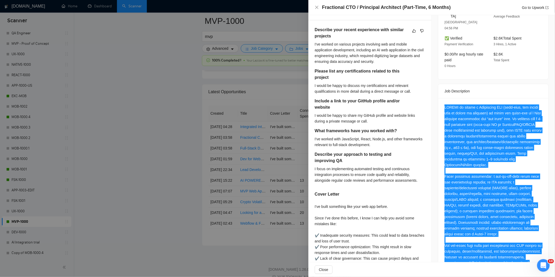
click at [473, 113] on div "Questions: Describe your recent experience with similar projects Please list an…" at bounding box center [492, 217] width 97 height 225
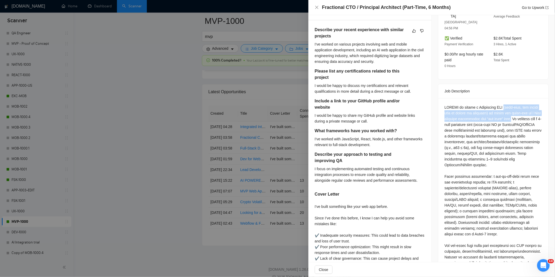
drag, startPoint x: 519, startPoint y: 108, endPoint x: 498, endPoint y: 96, distance: 23.9
click at [498, 105] on div "Questions: Describe your recent experience with similar projects Please list an…" at bounding box center [492, 217] width 97 height 225
click at [314, 10] on div "Fractional CTO / Principal Architect (Part-Time, 6 Months) Go to Upwork" at bounding box center [431, 7] width 246 height 15
click at [317, 8] on icon "close" at bounding box center [316, 7] width 4 height 4
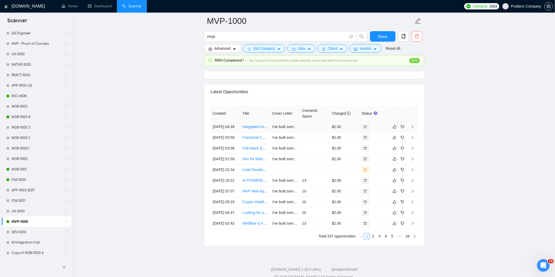
click at [236, 132] on td "[DATE] 04:28" at bounding box center [225, 127] width 30 height 11
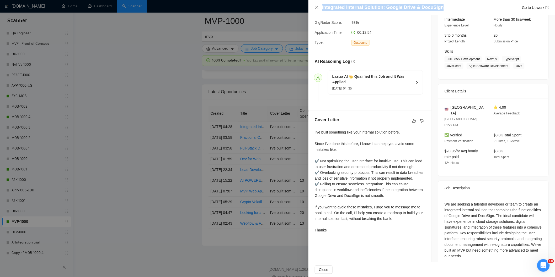
drag, startPoint x: 441, startPoint y: 6, endPoint x: 354, endPoint y: 3, distance: 86.5
click at [354, 3] on div "Integrated Internal Solution: Google Drive & DocuSign Go to Upwork" at bounding box center [431, 7] width 246 height 15
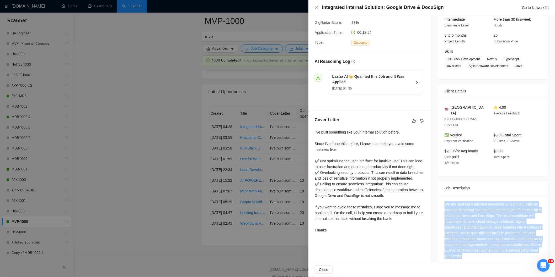
drag, startPoint x: 496, startPoint y: 242, endPoint x: 442, endPoint y: 193, distance: 73.1
click at [444, 202] on div "We are seeking a talented developer or team to create an integrated internal so…" at bounding box center [492, 231] width 97 height 58
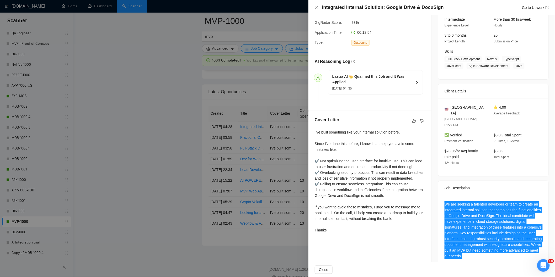
scroll to position [0, 0]
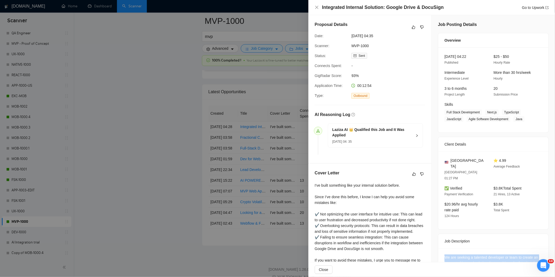
drag, startPoint x: 384, startPoint y: 36, endPoint x: 350, endPoint y: 36, distance: 34.1
click at [350, 36] on div "[DATE] 04:35" at bounding box center [376, 36] width 55 height 6
